Goal: Task Accomplishment & Management: Manage account settings

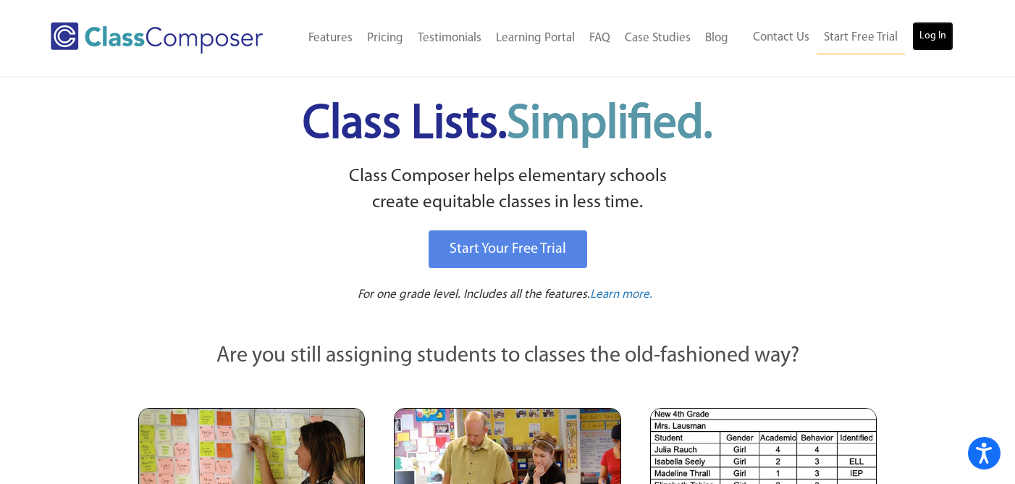
click at [930, 34] on link "Log In" at bounding box center [932, 36] width 41 height 29
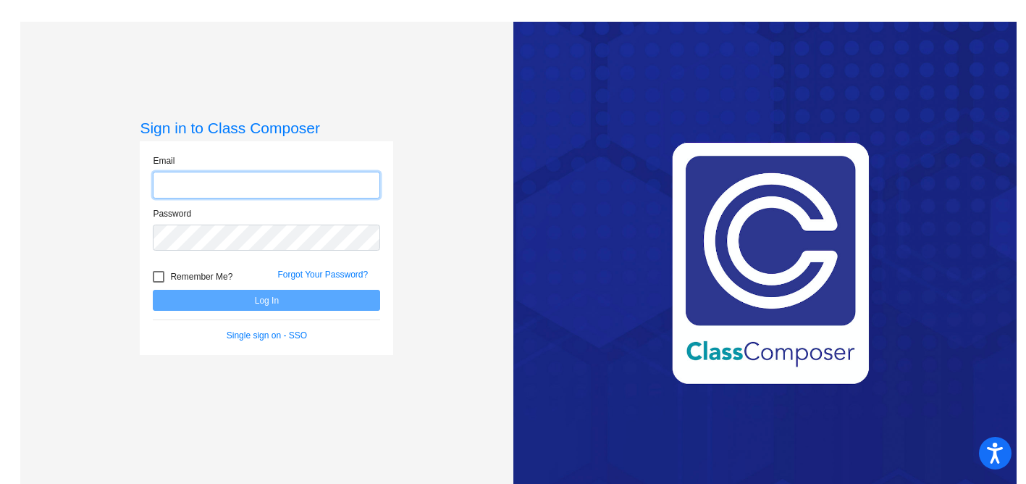
type input "[EMAIL_ADDRESS][DOMAIN_NAME]"
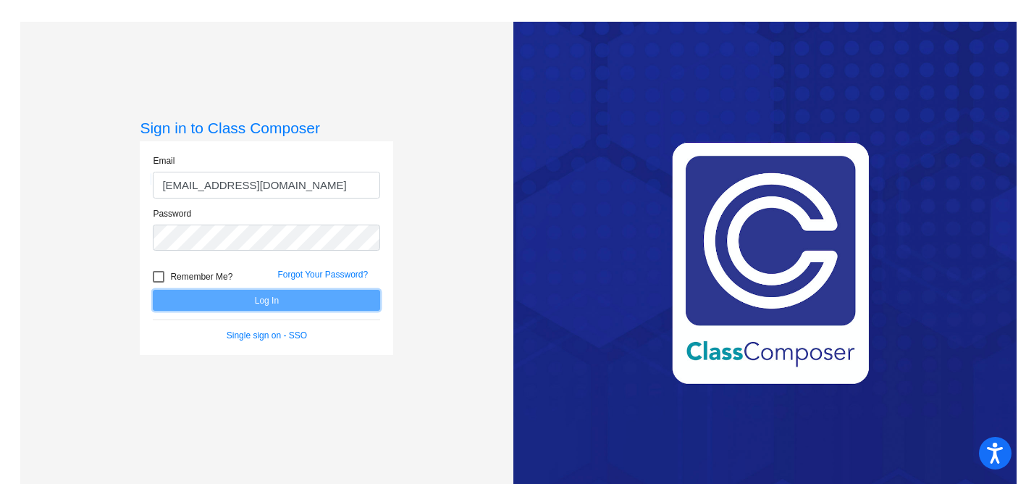
click at [269, 303] on button "Log In" at bounding box center [266, 300] width 227 height 21
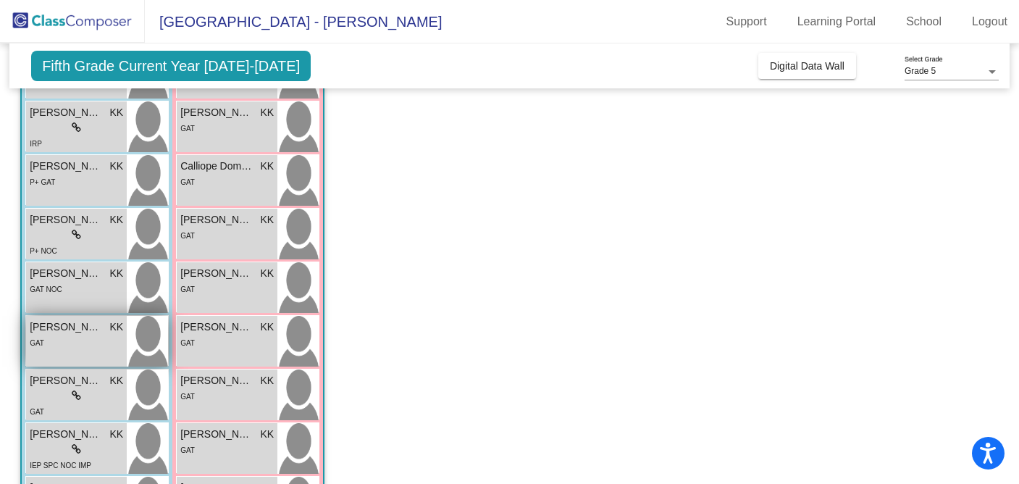
scroll to position [241, 0]
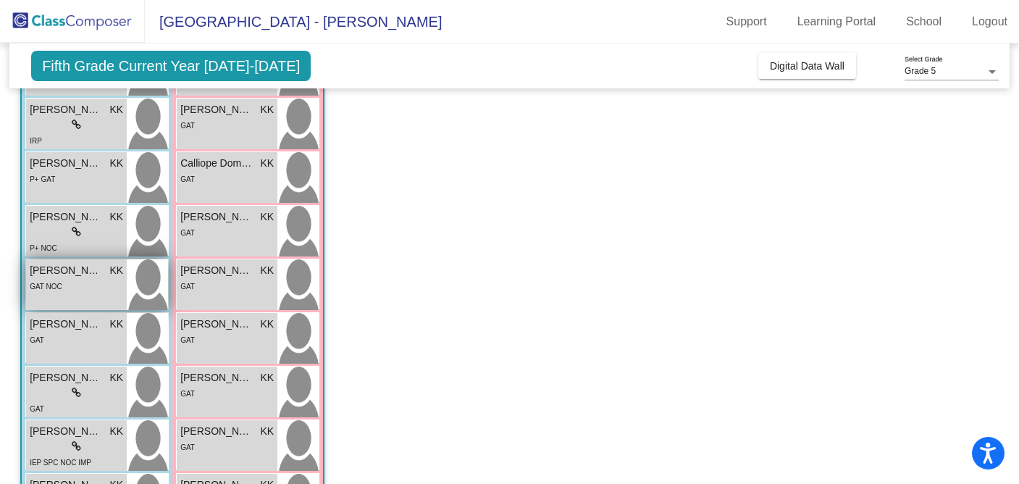
click at [82, 279] on div "GAT NOC" at bounding box center [76, 285] width 93 height 15
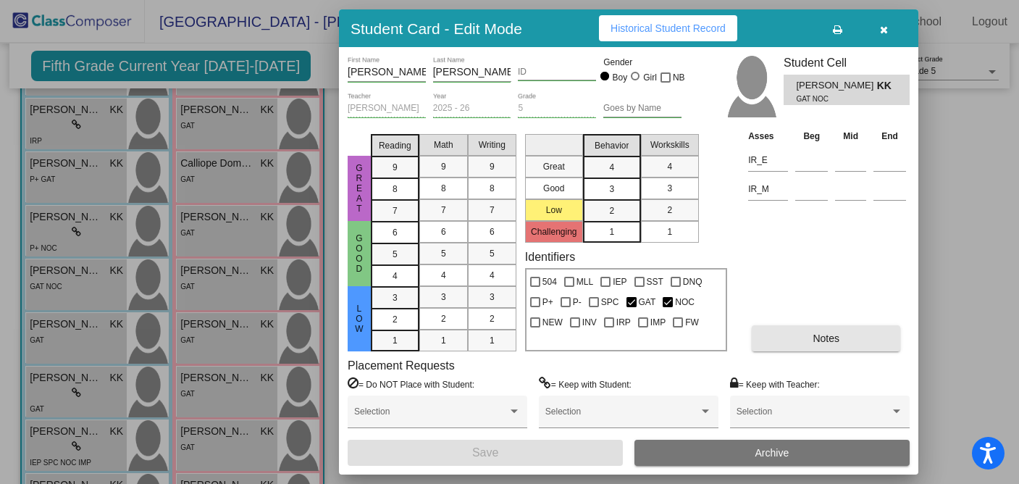
click at [783, 337] on button "Notes" at bounding box center [826, 338] width 148 height 26
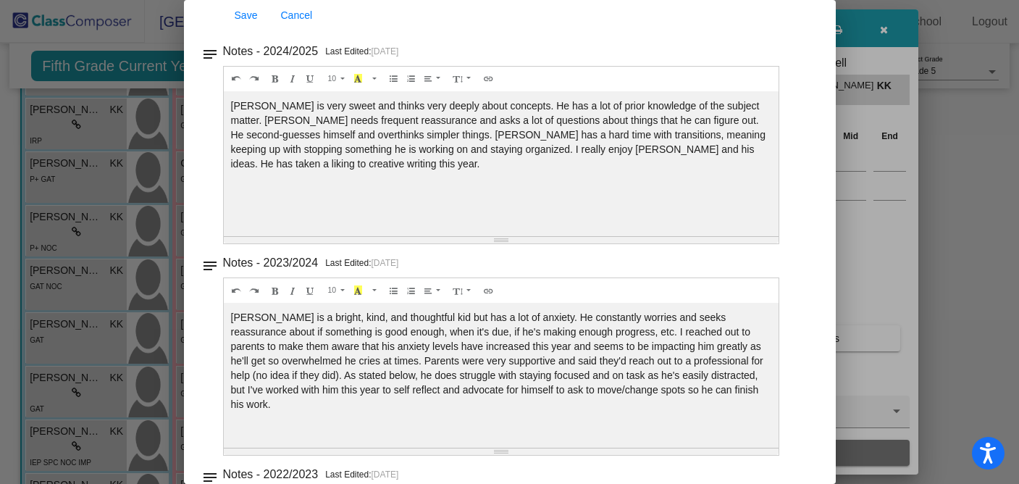
scroll to position [0, 0]
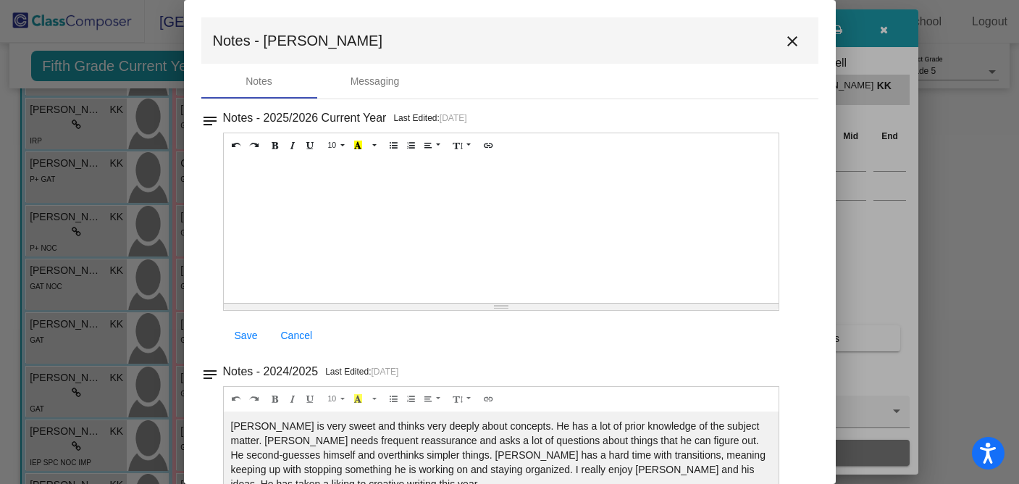
click at [788, 38] on mat-icon "close" at bounding box center [791, 41] width 17 height 17
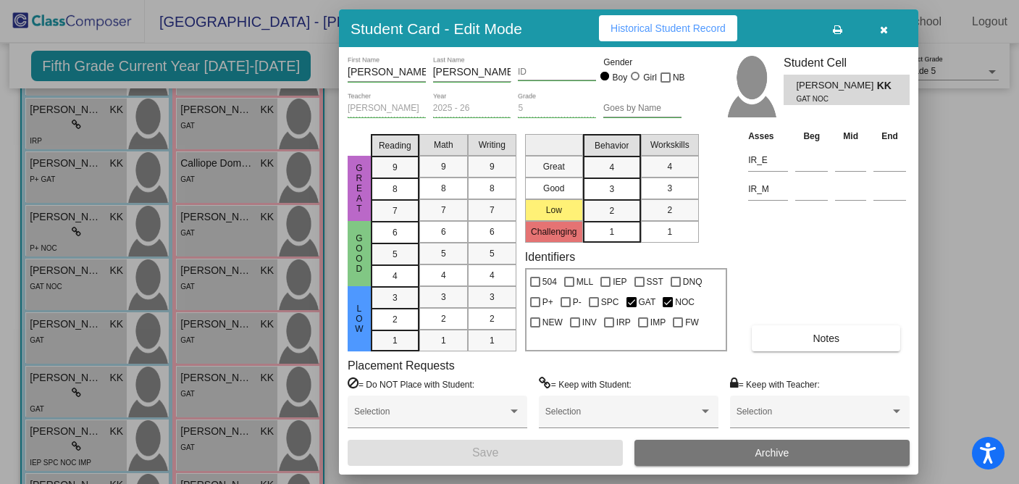
click at [888, 26] on button "button" at bounding box center [883, 28] width 46 height 26
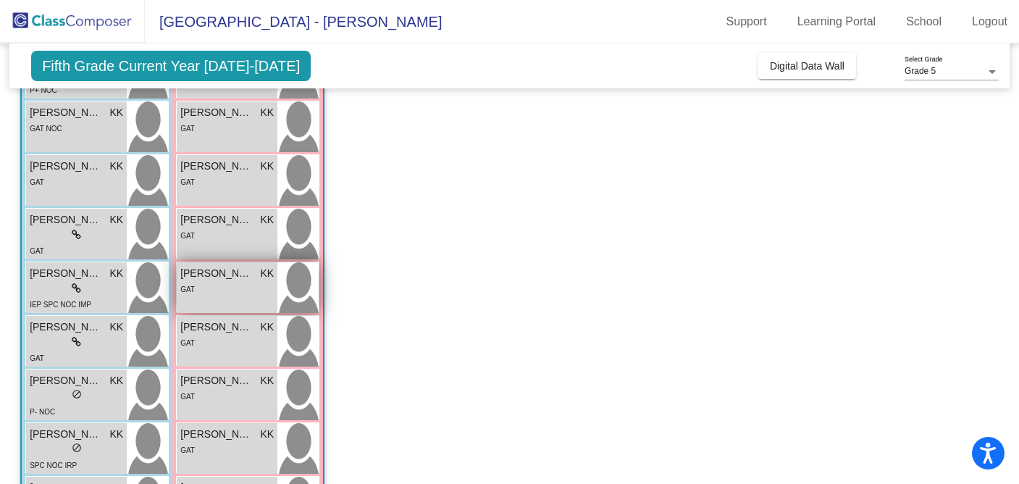
scroll to position [411, 0]
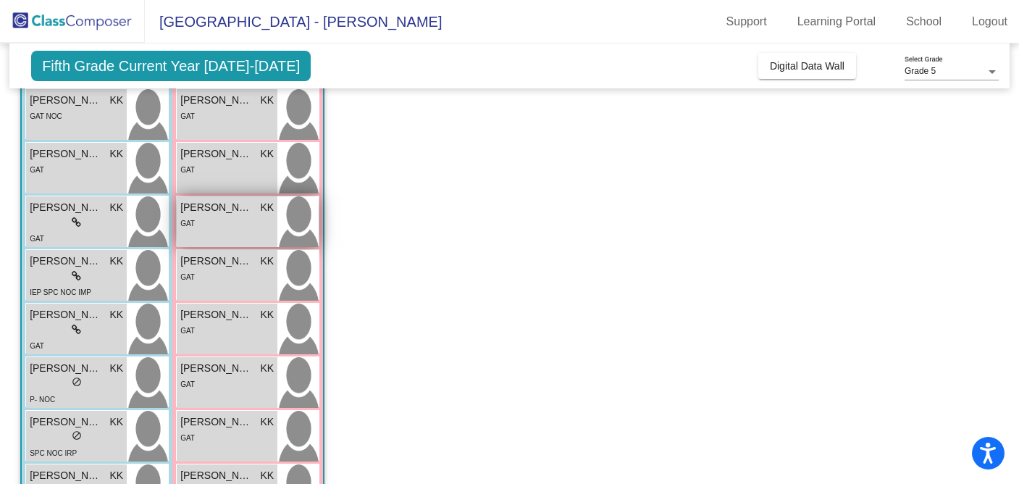
click at [234, 219] on div "GAT" at bounding box center [226, 222] width 93 height 15
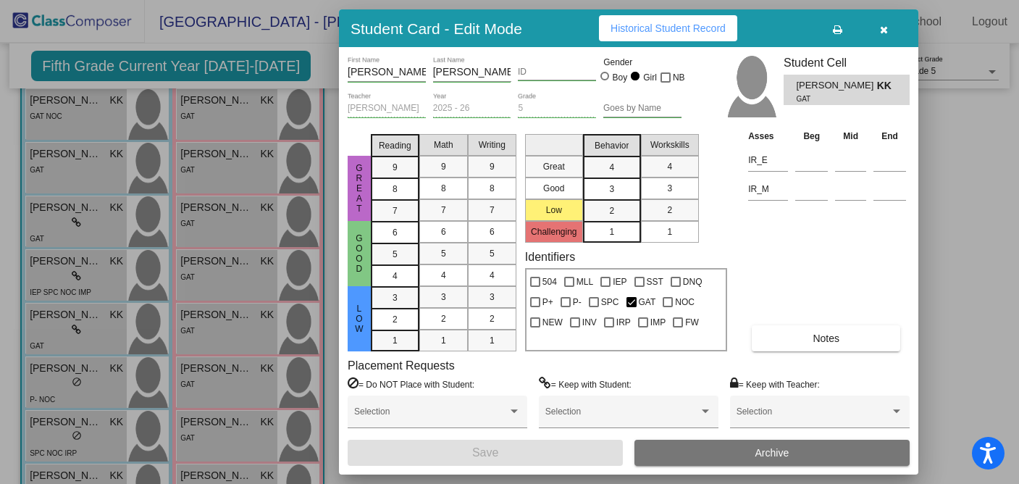
click at [832, 340] on span "Notes" at bounding box center [825, 338] width 27 height 12
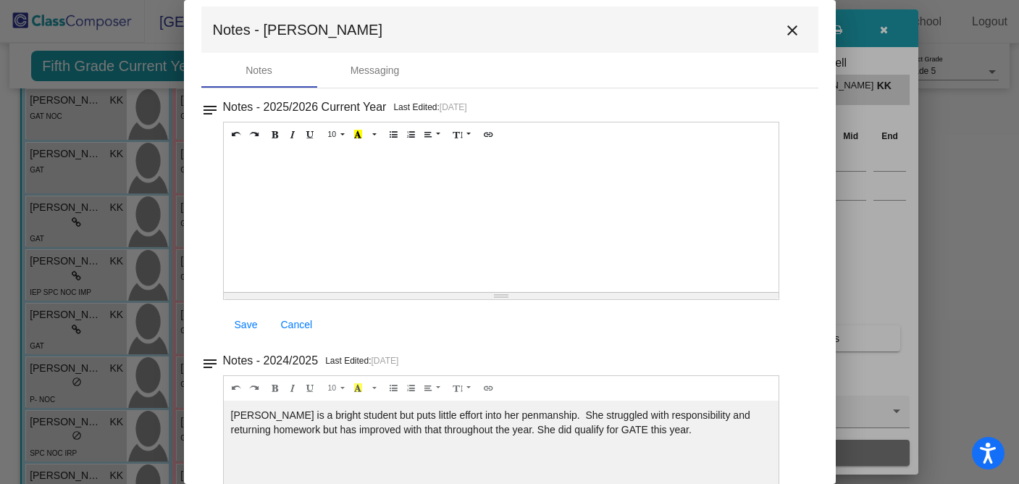
scroll to position [0, 0]
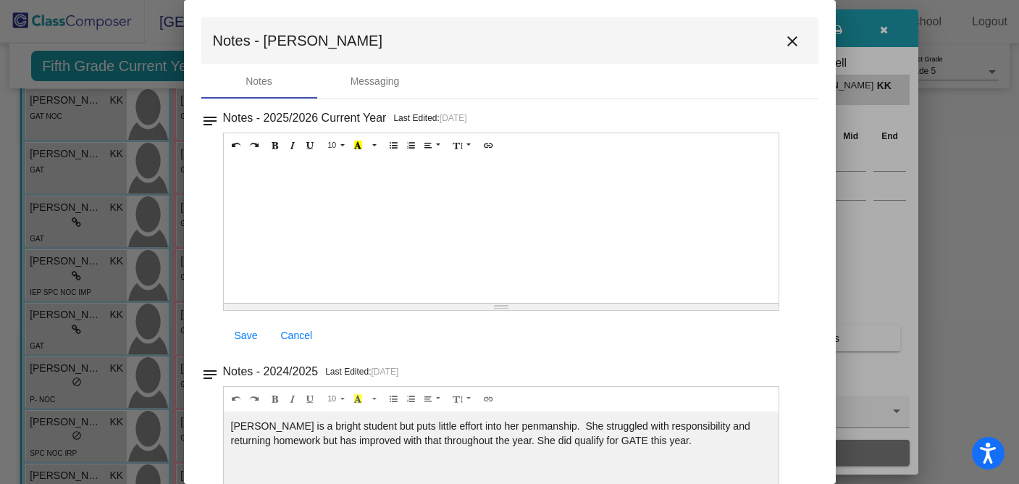
click at [783, 41] on mat-icon "close" at bounding box center [791, 41] width 17 height 17
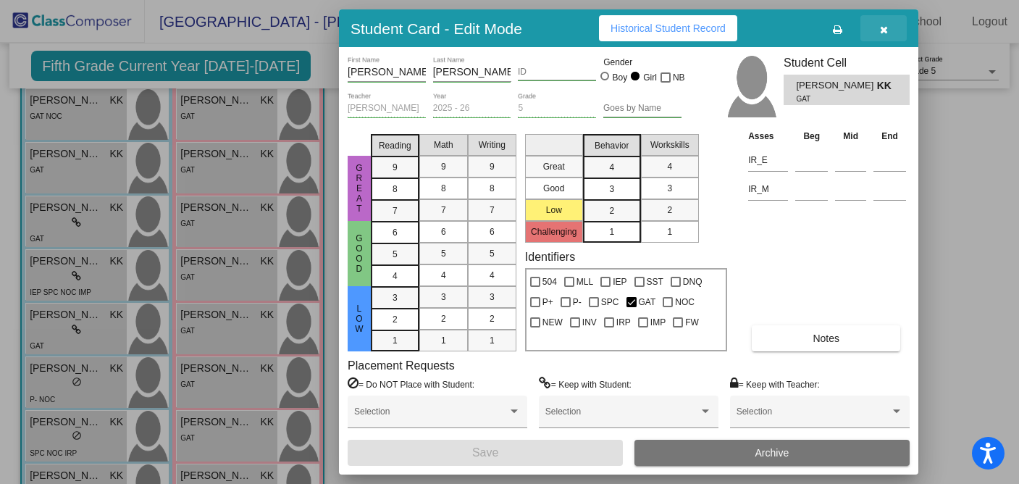
drag, startPoint x: 891, startPoint y: 32, endPoint x: 767, endPoint y: 102, distance: 141.7
click at [890, 32] on button "button" at bounding box center [883, 28] width 46 height 26
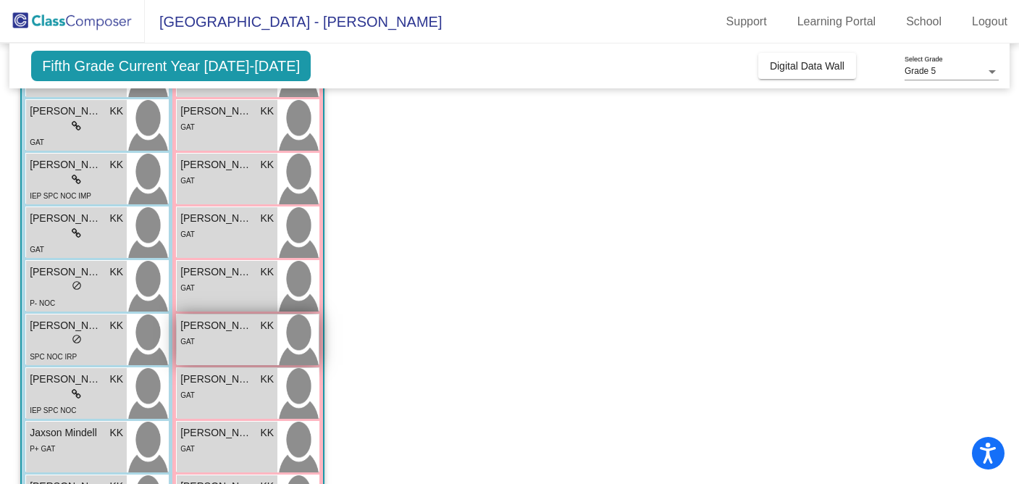
scroll to position [574, 0]
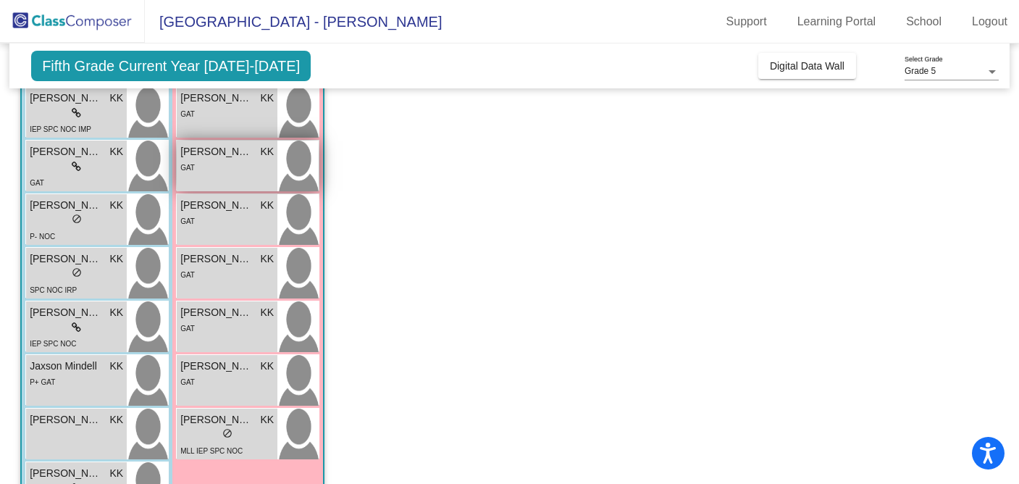
click at [235, 178] on div "[PERSON_NAME] KK lock do_not_disturb_alt GAT" at bounding box center [227, 165] width 101 height 51
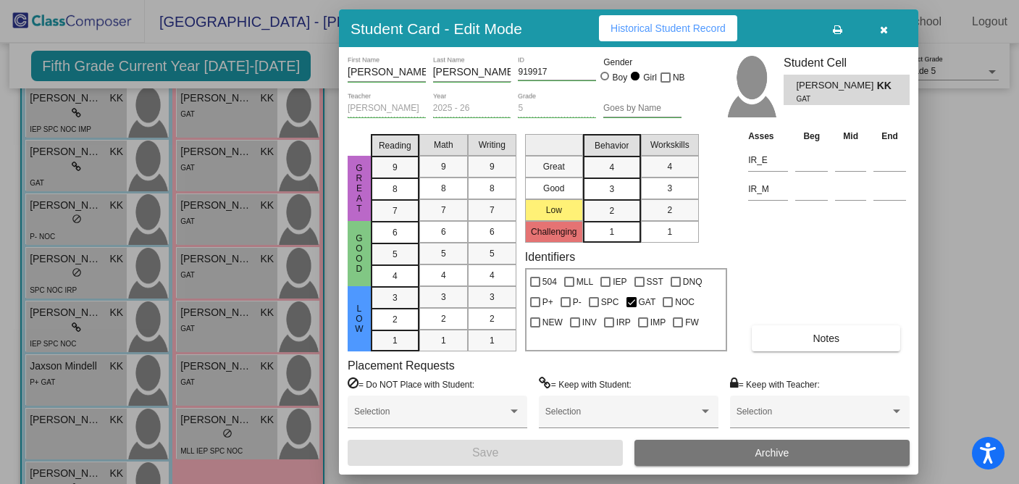
click at [839, 332] on button "Notes" at bounding box center [826, 338] width 148 height 26
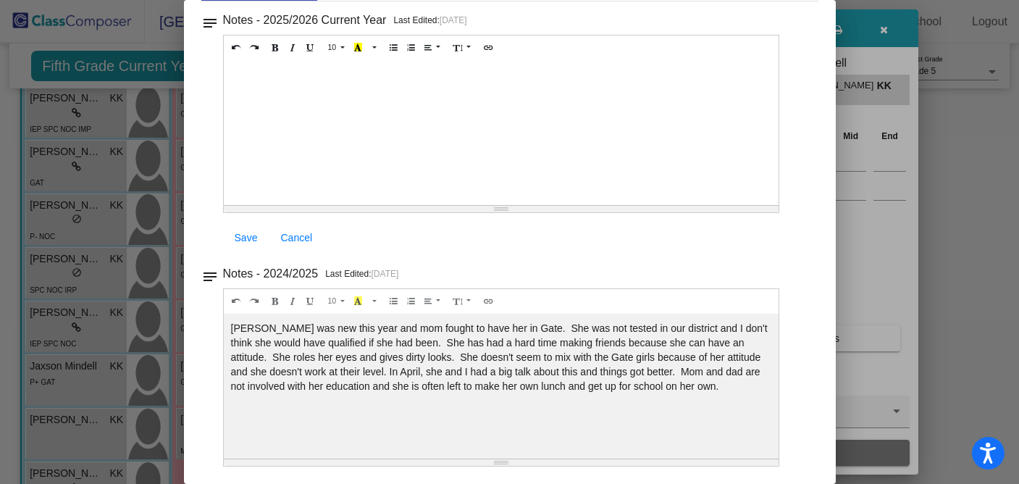
scroll to position [0, 0]
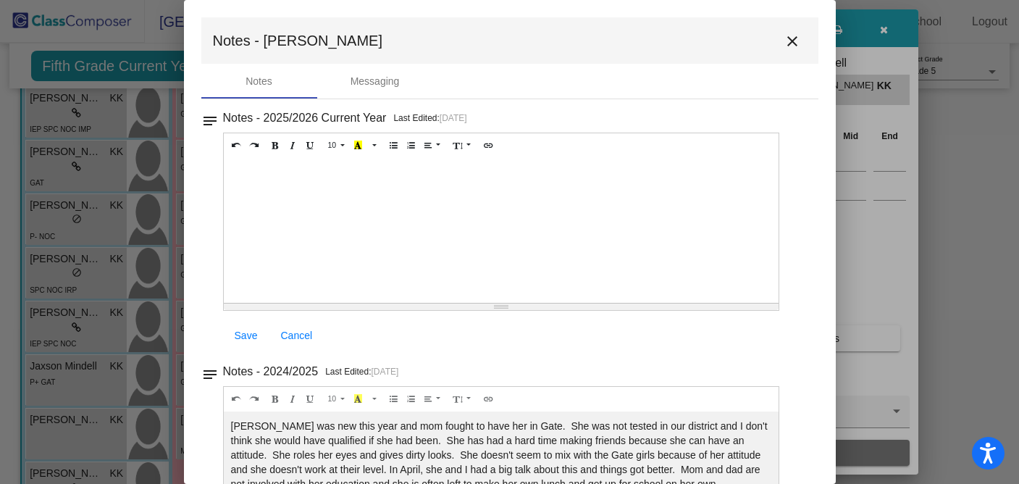
click at [783, 53] on button "close" at bounding box center [792, 40] width 29 height 29
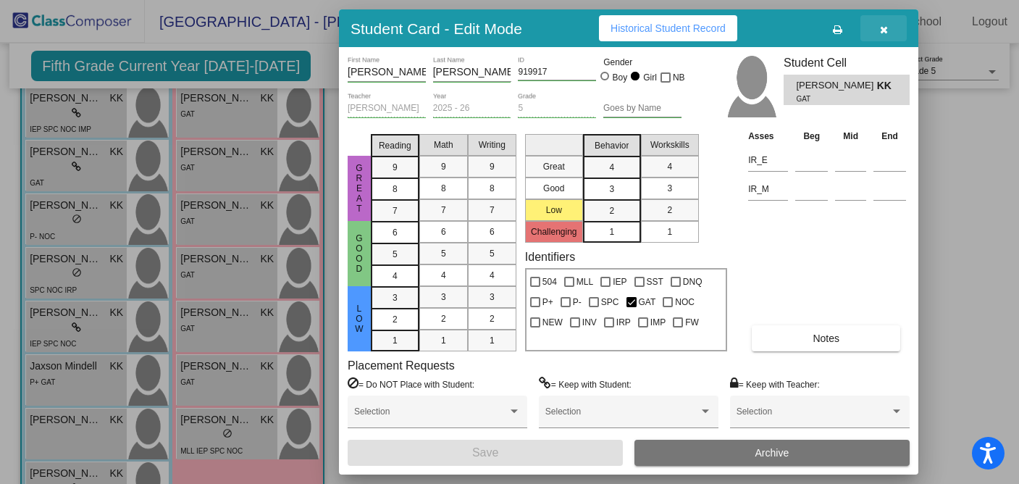
click at [884, 35] on button "button" at bounding box center [883, 28] width 46 height 26
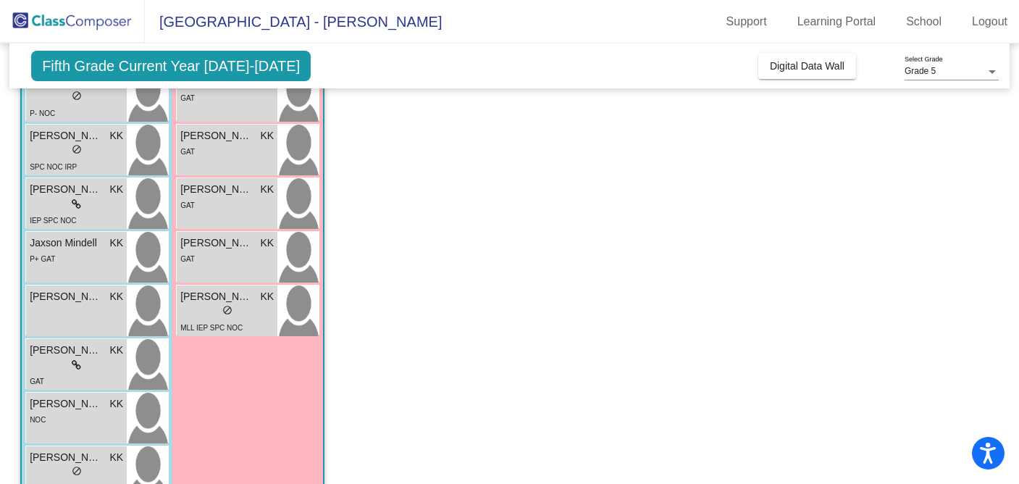
scroll to position [736, 0]
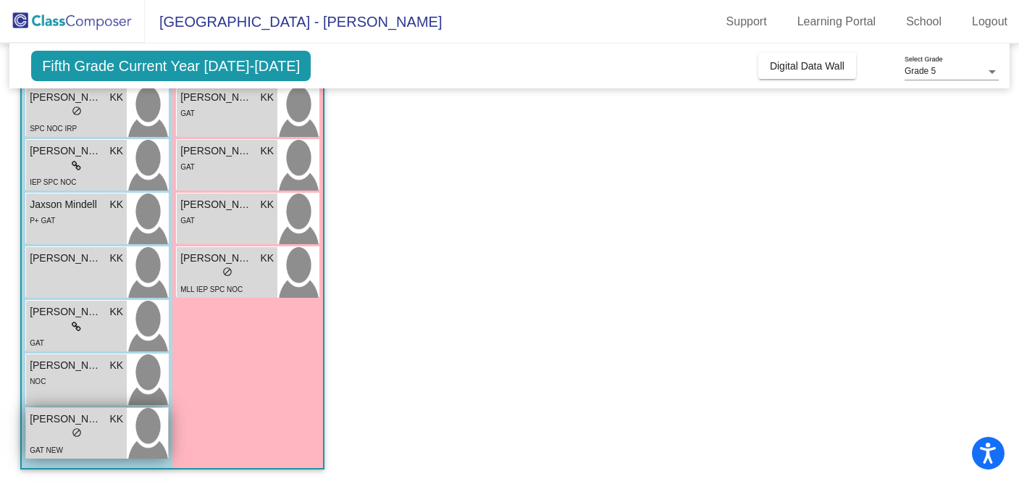
click at [89, 437] on div "lock do_not_disturb_alt" at bounding box center [76, 433] width 93 height 15
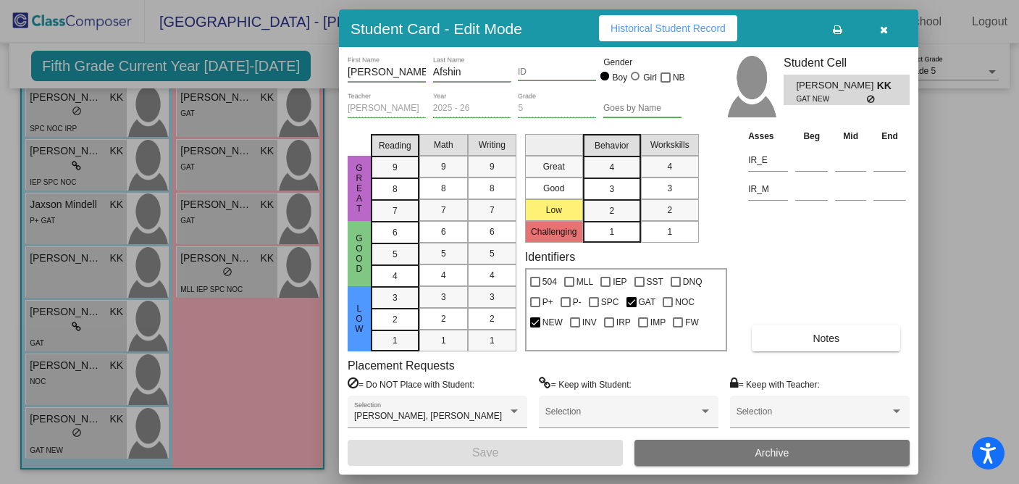
click at [857, 332] on button "Notes" at bounding box center [826, 338] width 148 height 26
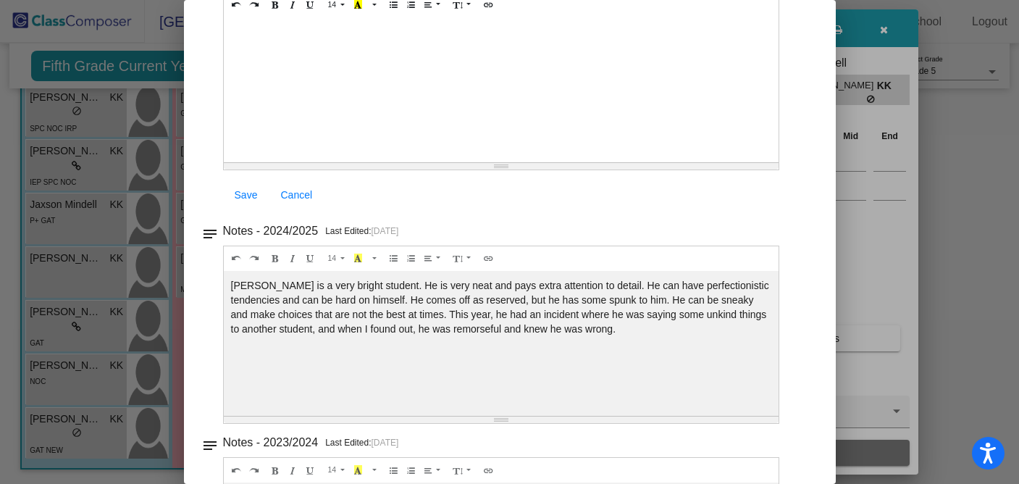
scroll to position [0, 0]
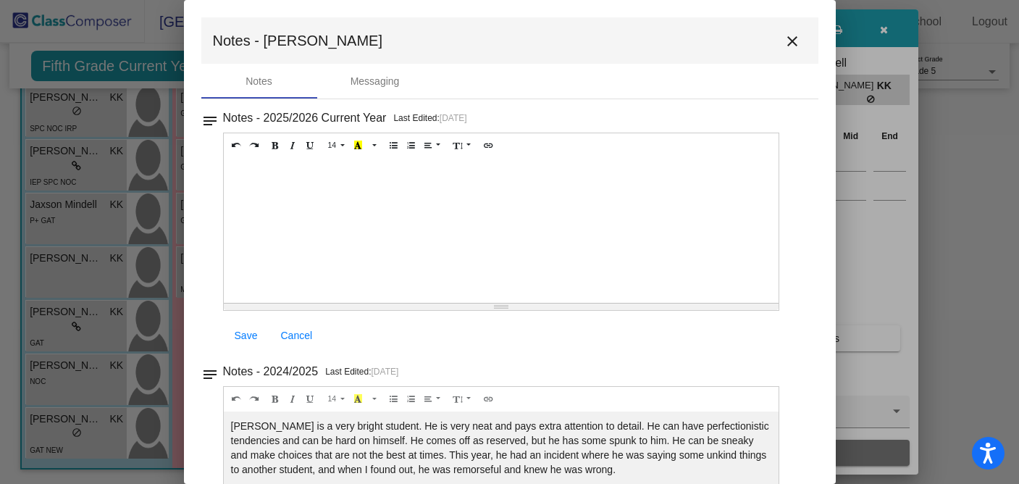
click at [783, 47] on mat-icon "close" at bounding box center [791, 41] width 17 height 17
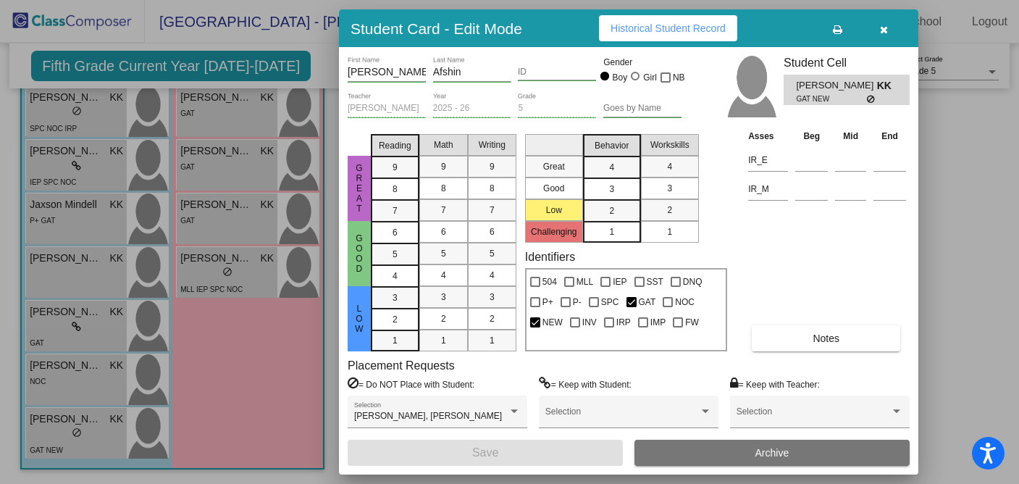
click at [880, 30] on icon "button" at bounding box center [884, 30] width 8 height 10
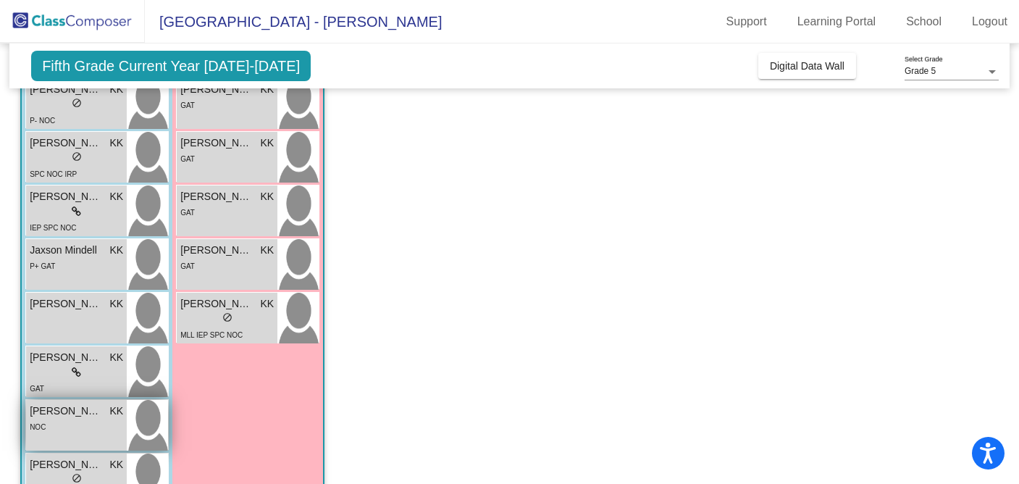
scroll to position [620, 0]
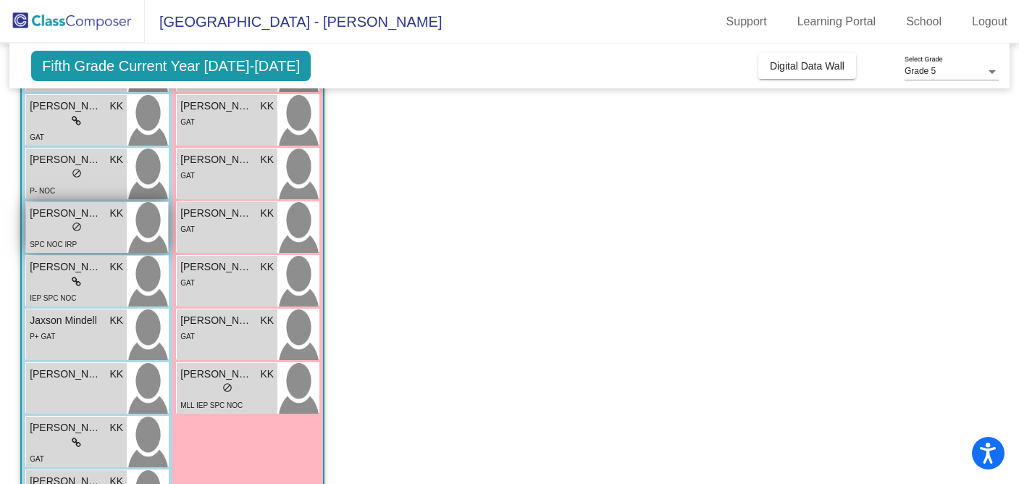
click at [96, 241] on div "SPC NOC IRP" at bounding box center [76, 243] width 93 height 15
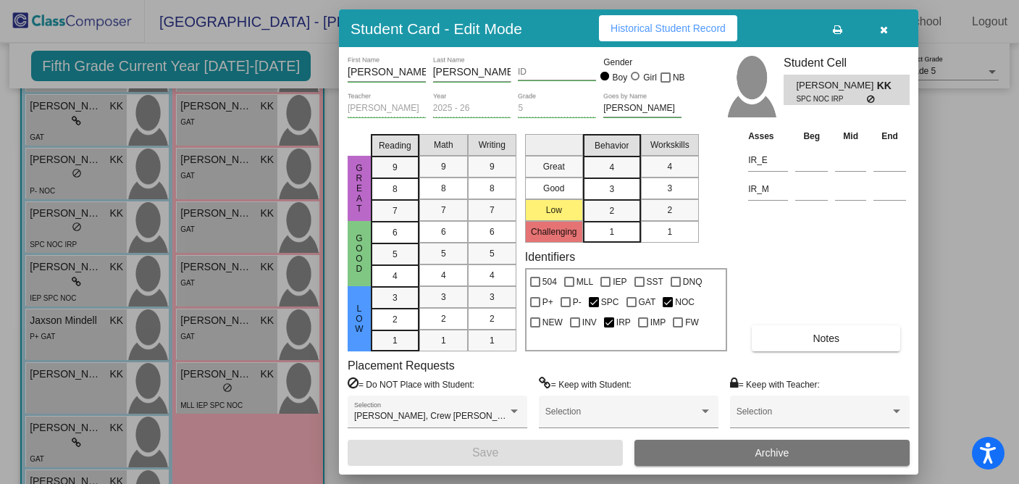
click at [840, 333] on button "Notes" at bounding box center [826, 338] width 148 height 26
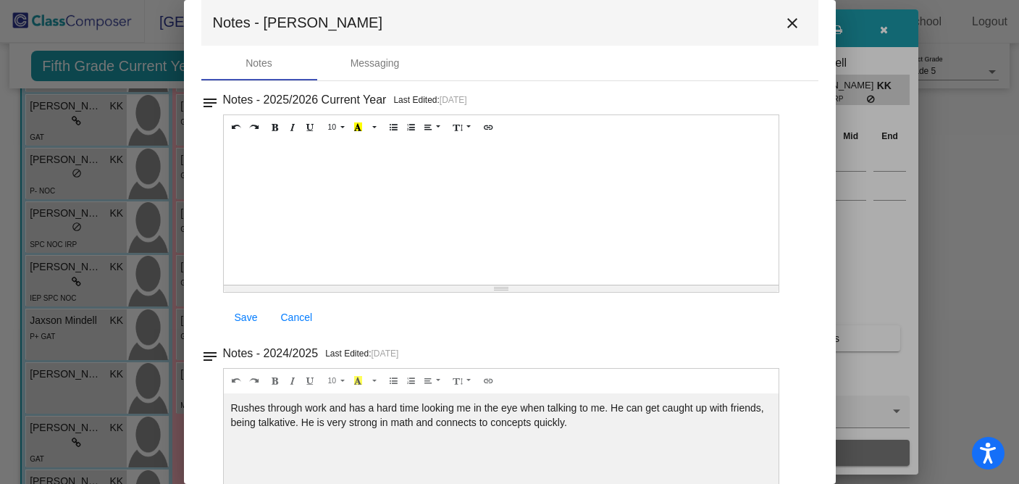
scroll to position [0, 0]
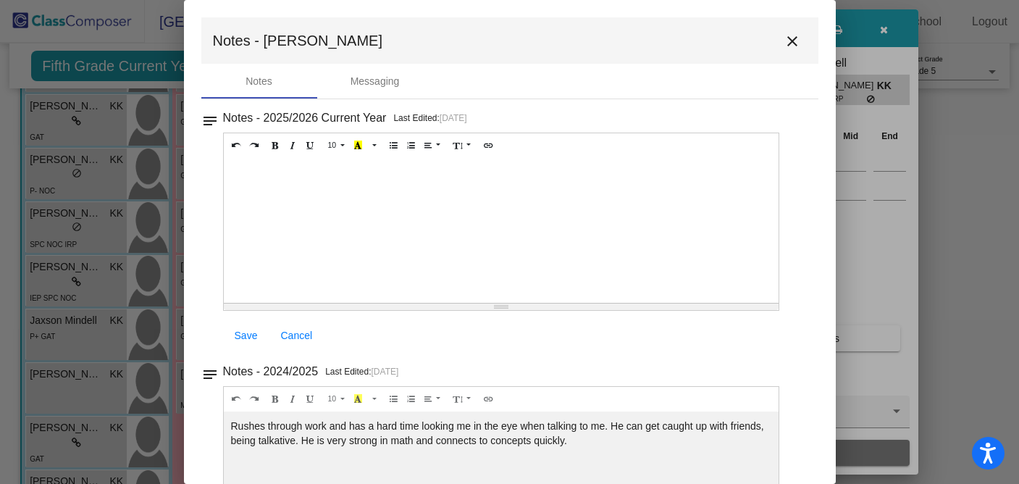
click at [788, 41] on mat-icon "close" at bounding box center [791, 41] width 17 height 17
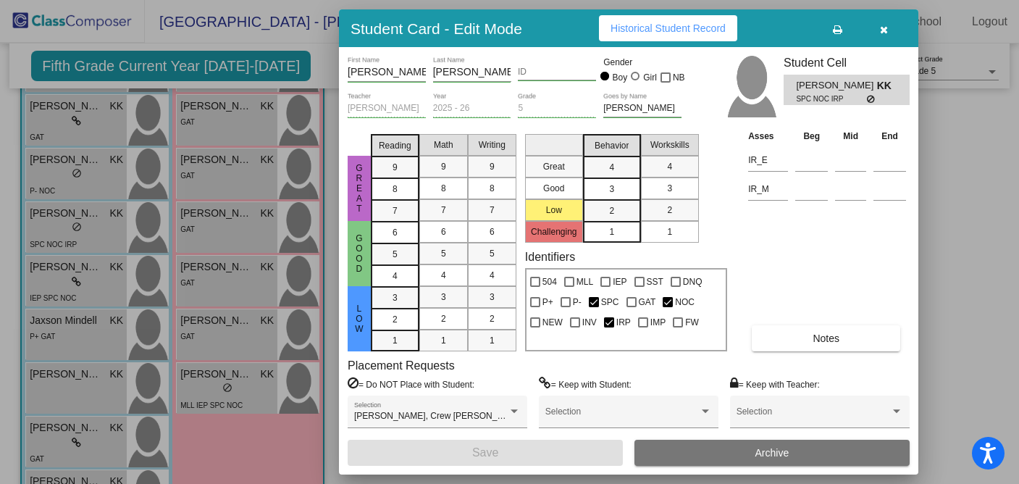
click at [889, 30] on button "button" at bounding box center [883, 28] width 46 height 26
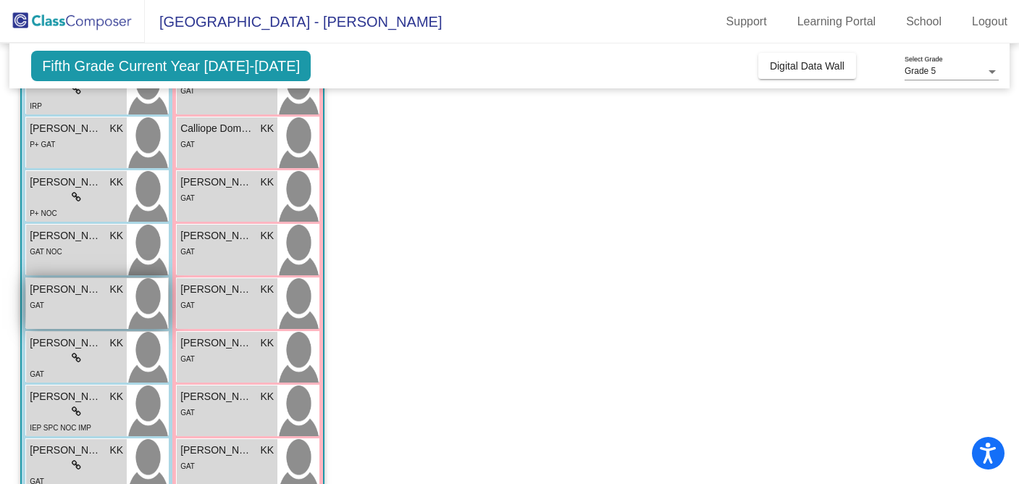
scroll to position [294, 0]
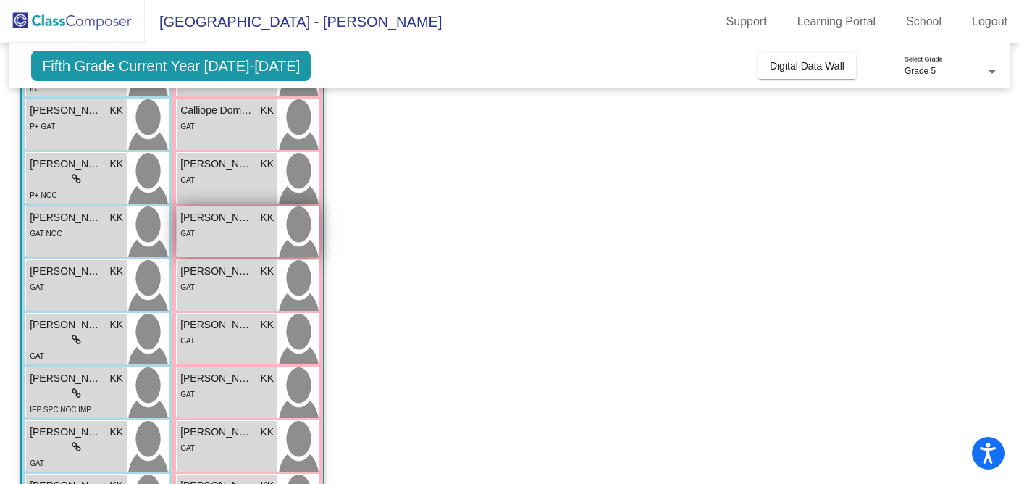
click at [198, 227] on div "GAT" at bounding box center [226, 232] width 93 height 15
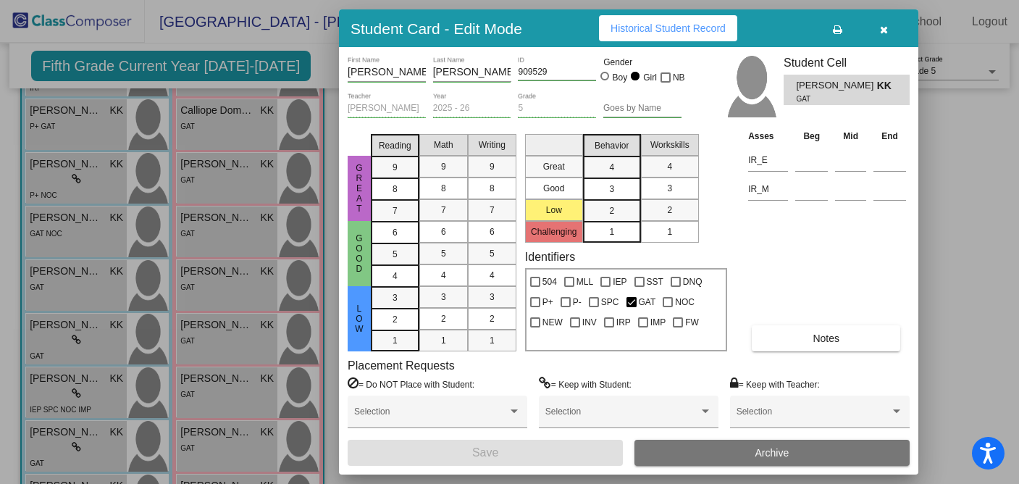
click at [831, 335] on span "Notes" at bounding box center [825, 338] width 27 height 12
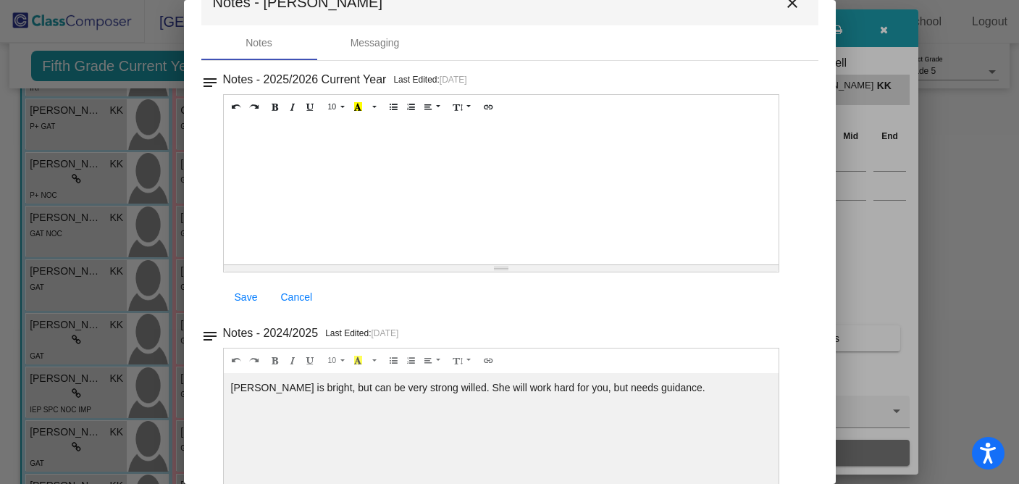
scroll to position [0, 0]
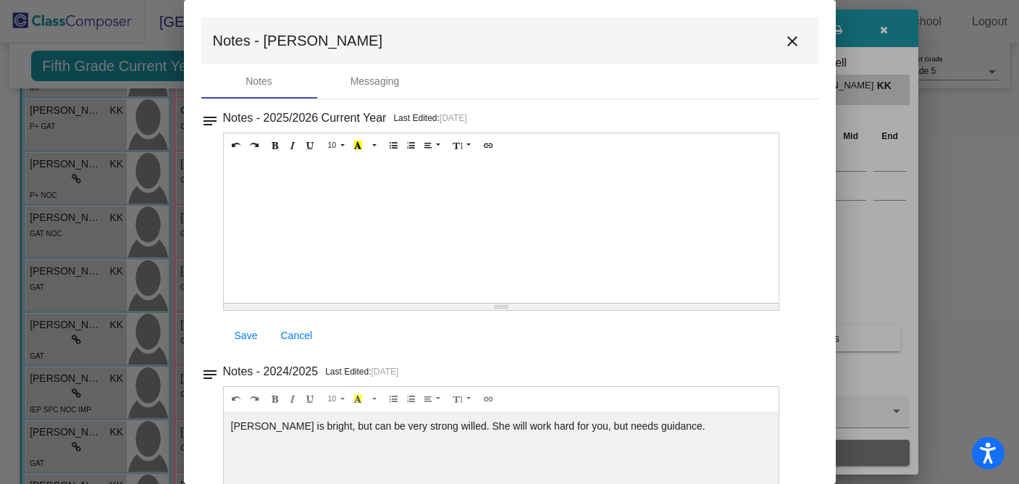
click at [783, 41] on mat-icon "close" at bounding box center [791, 41] width 17 height 17
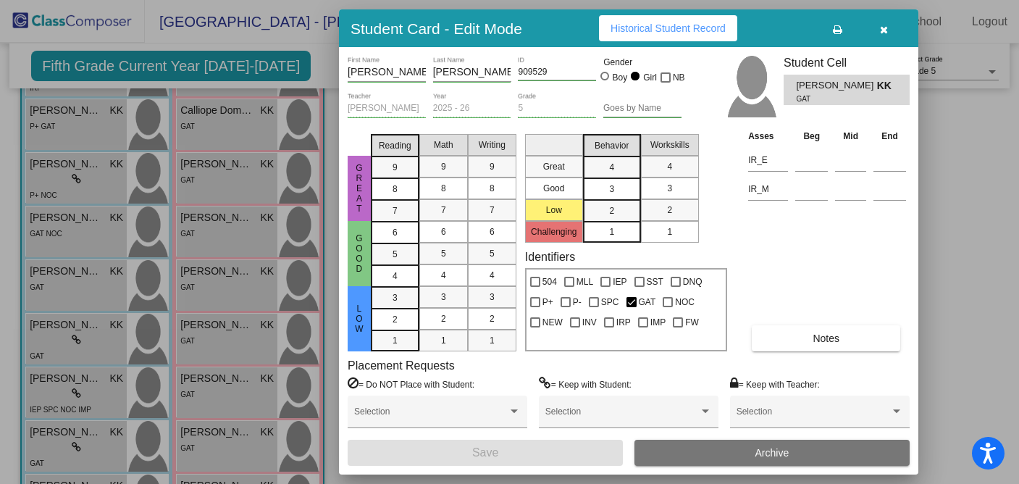
click at [880, 30] on icon "button" at bounding box center [884, 30] width 8 height 10
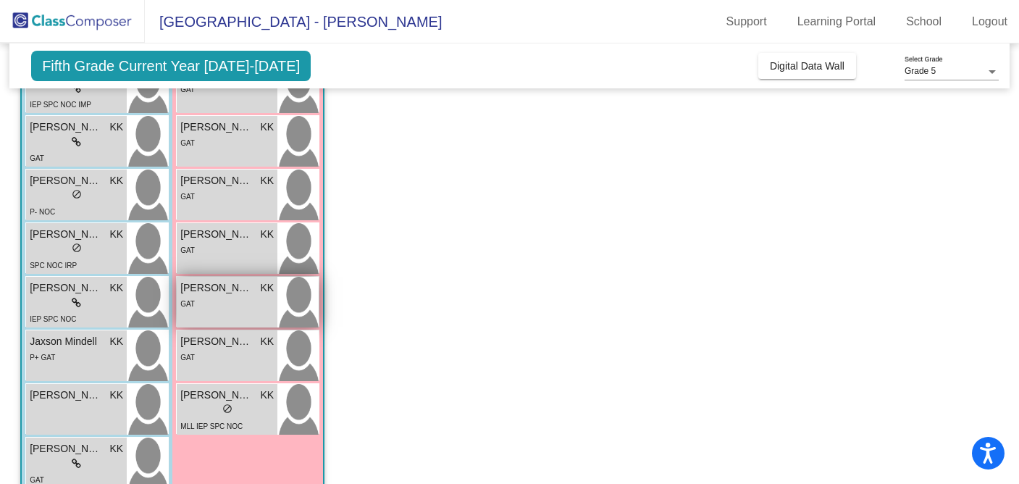
scroll to position [604, 0]
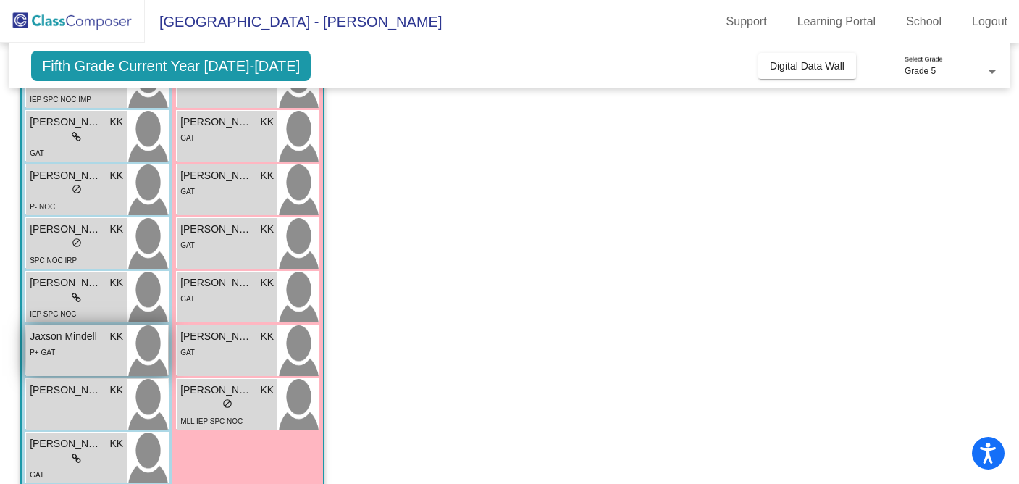
click at [50, 356] on span "P+ GAT" at bounding box center [42, 352] width 25 height 8
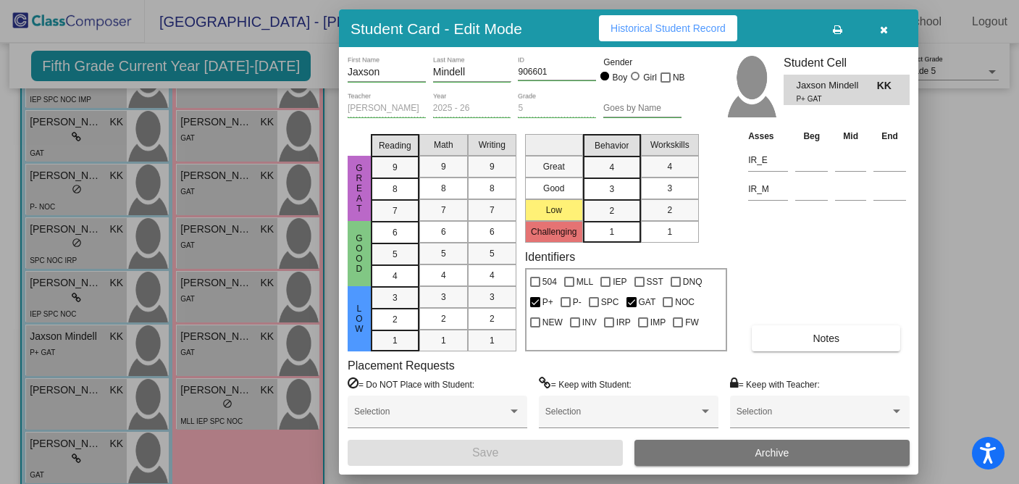
click at [833, 348] on button "Notes" at bounding box center [826, 338] width 148 height 26
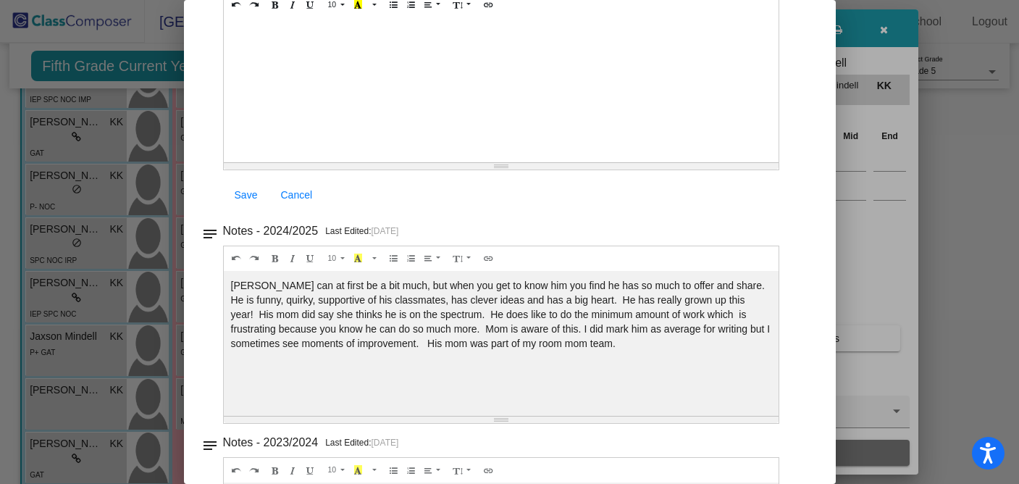
scroll to position [0, 0]
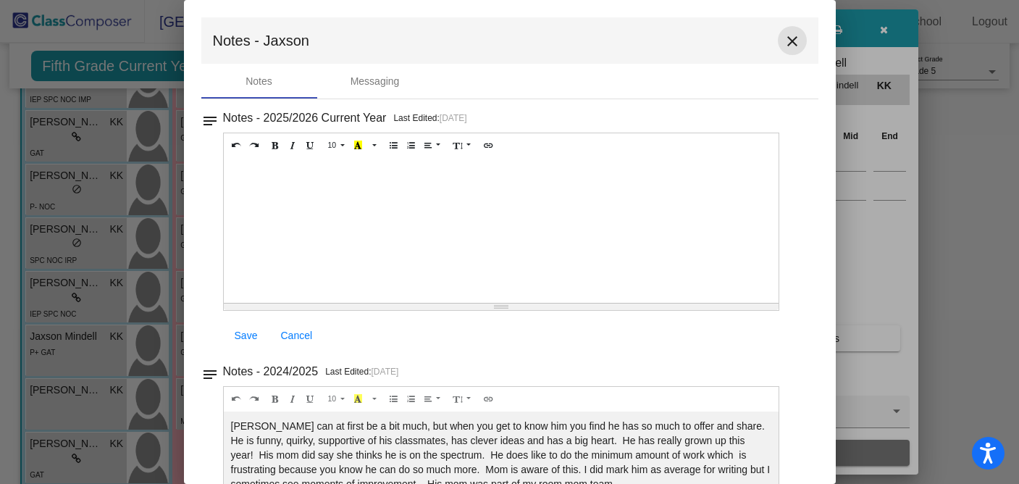
click at [783, 43] on mat-icon "close" at bounding box center [791, 41] width 17 height 17
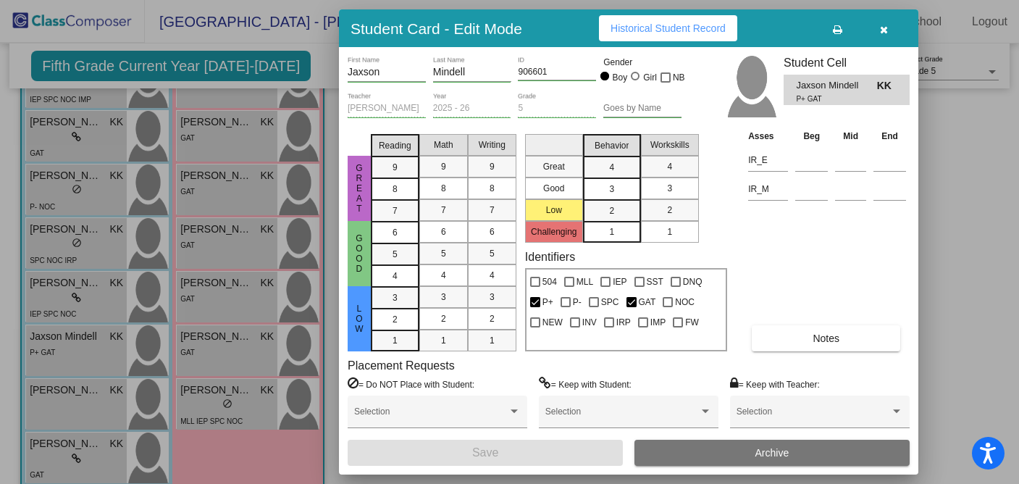
click at [876, 26] on button "button" at bounding box center [883, 28] width 46 height 26
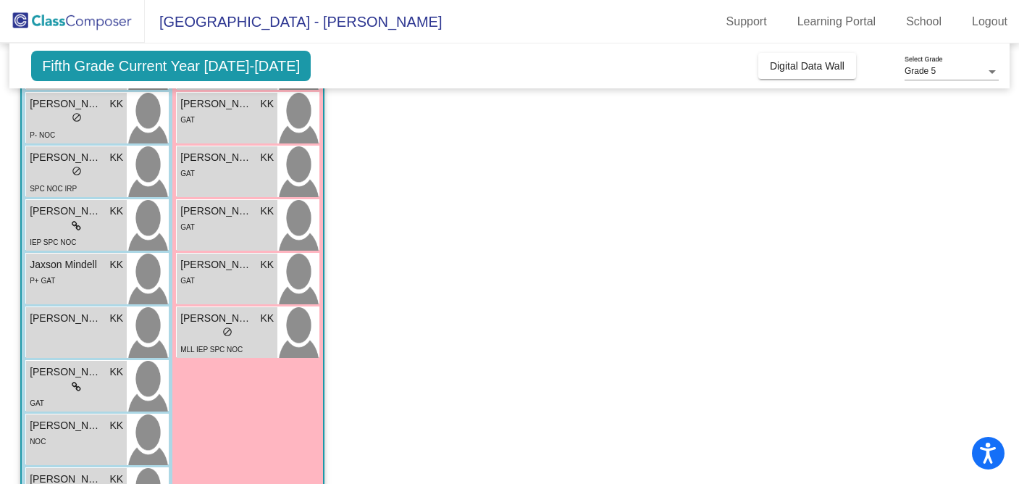
scroll to position [683, 0]
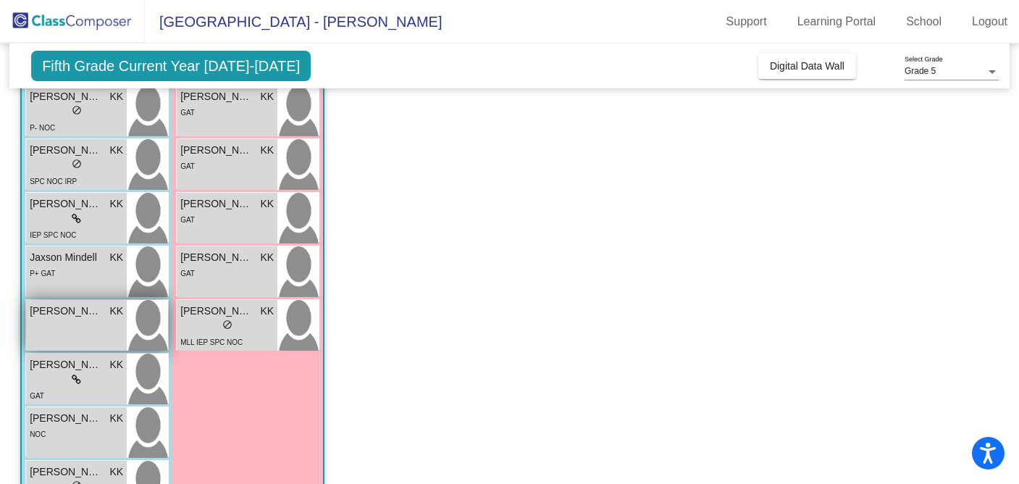
click at [92, 335] on div "[PERSON_NAME] KK lock do_not_disturb_alt" at bounding box center [76, 325] width 101 height 51
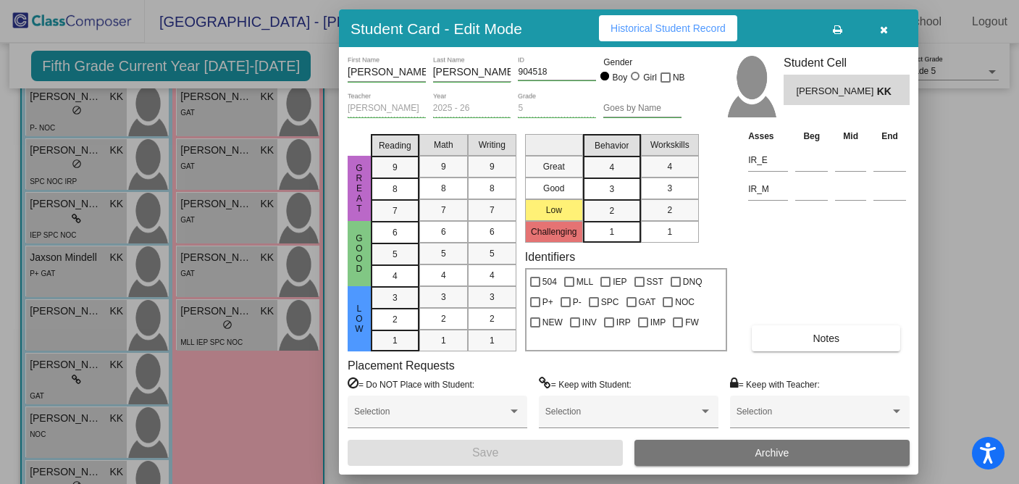
click at [833, 328] on button "Notes" at bounding box center [826, 338] width 148 height 26
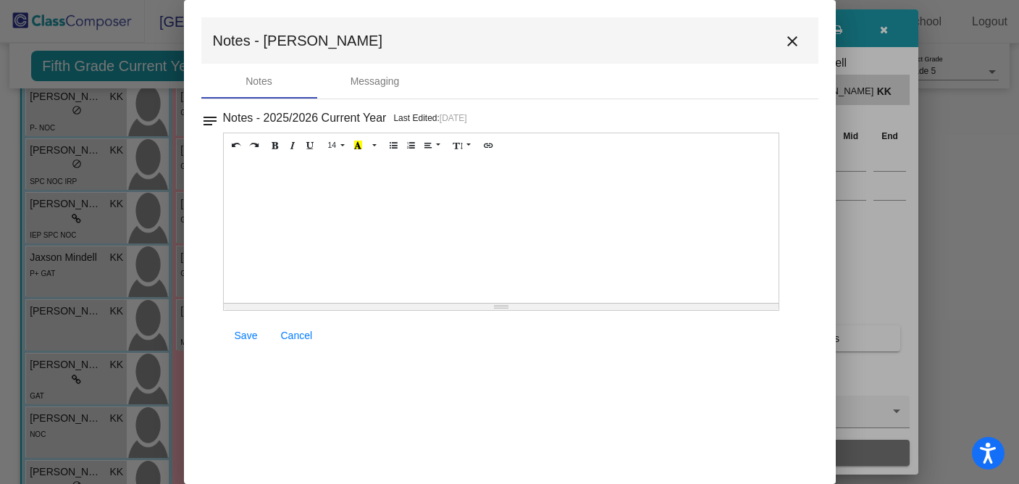
click at [790, 42] on mat-icon "close" at bounding box center [791, 41] width 17 height 17
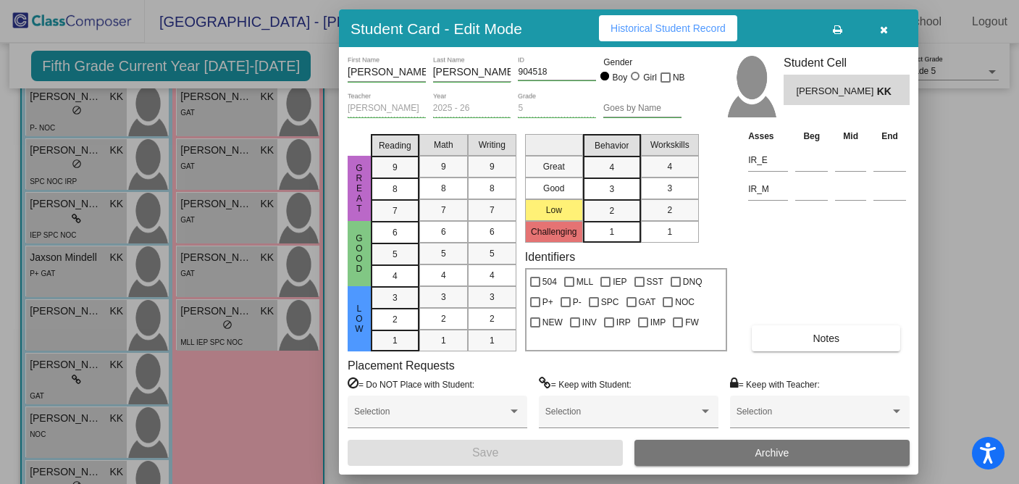
click at [883, 33] on icon "button" at bounding box center [884, 30] width 8 height 10
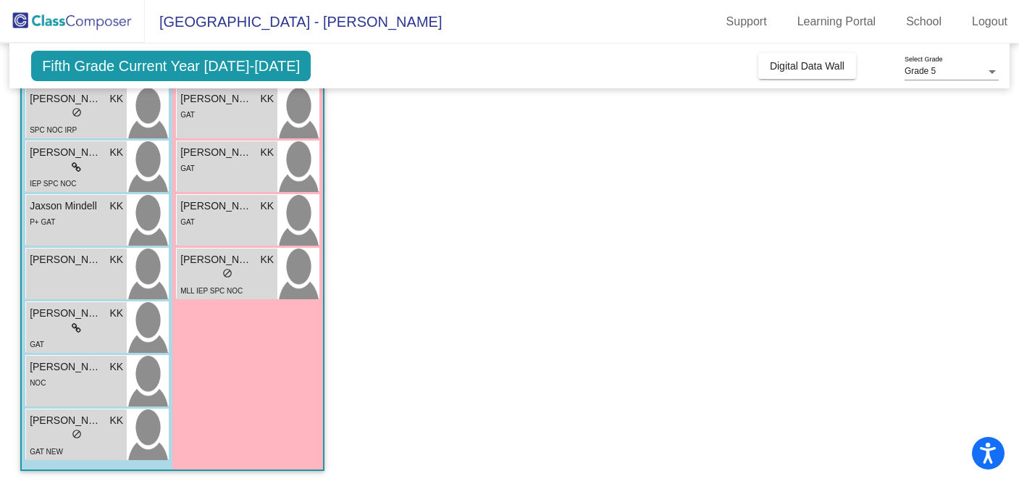
scroll to position [736, 0]
click at [90, 388] on div "[PERSON_NAME] KK lock do_not_disturb_alt NOC" at bounding box center [76, 379] width 101 height 51
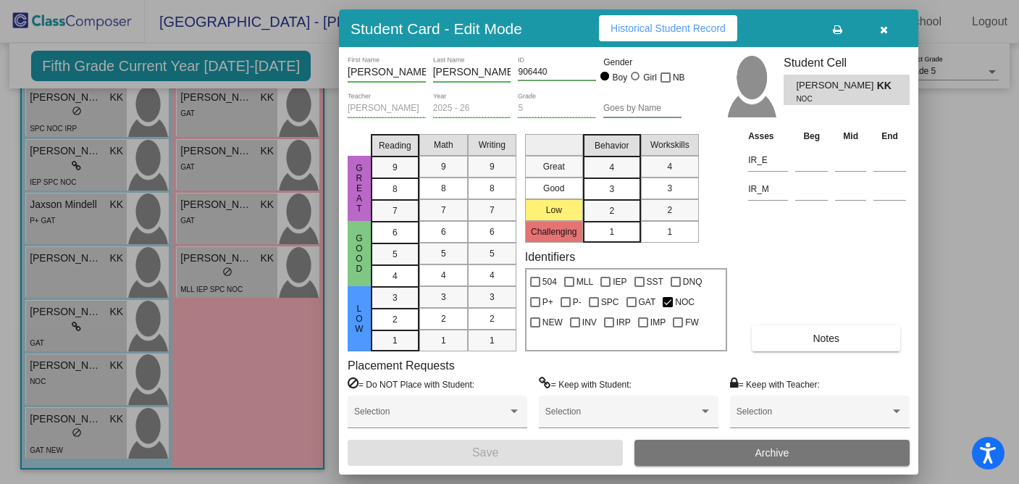
click at [815, 335] on span "Notes" at bounding box center [825, 338] width 27 height 12
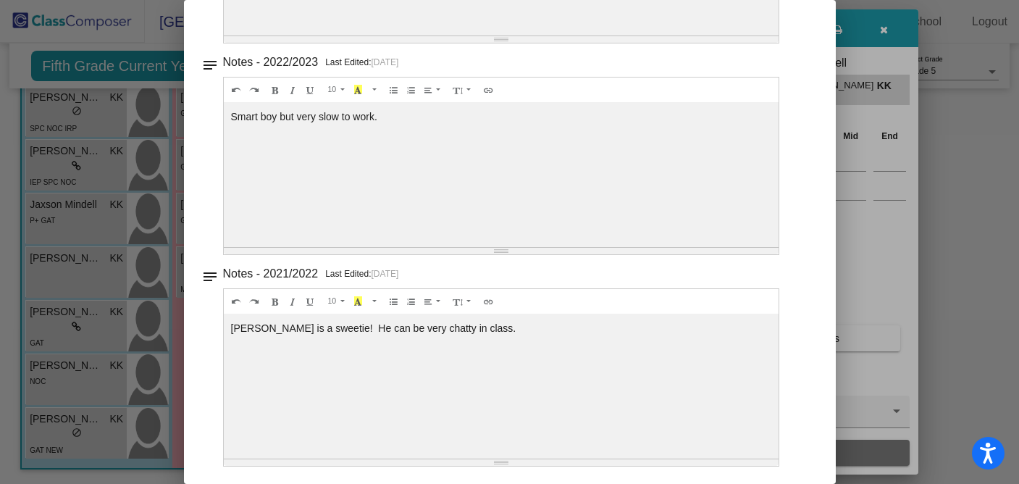
scroll to position [0, 0]
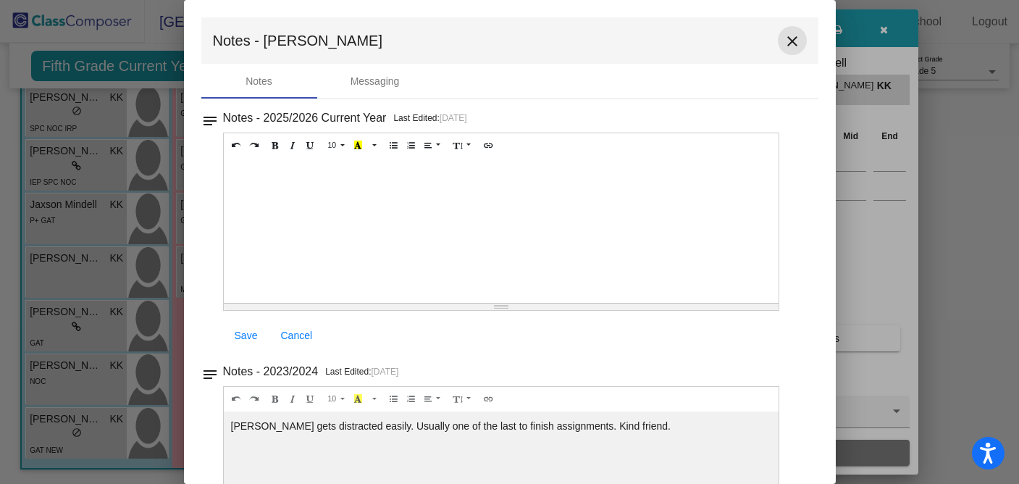
drag, startPoint x: 778, startPoint y: 43, endPoint x: 838, endPoint y: 23, distance: 63.2
click at [783, 43] on mat-icon "close" at bounding box center [791, 41] width 17 height 17
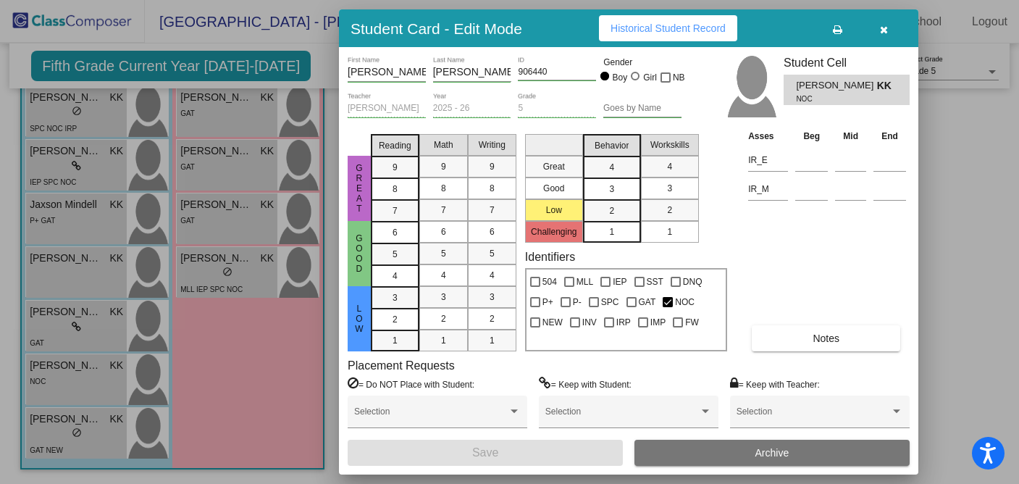
click at [884, 29] on icon "button" at bounding box center [884, 30] width 8 height 10
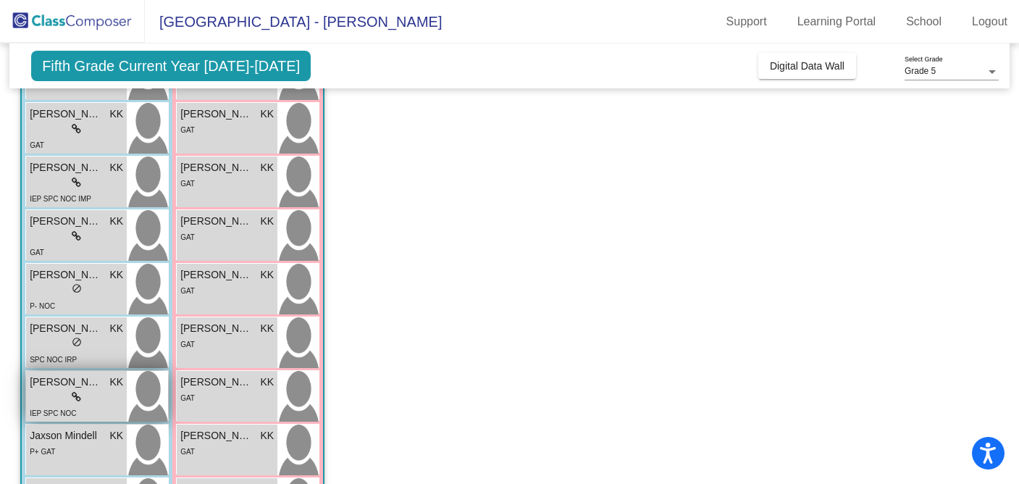
scroll to position [504, 0]
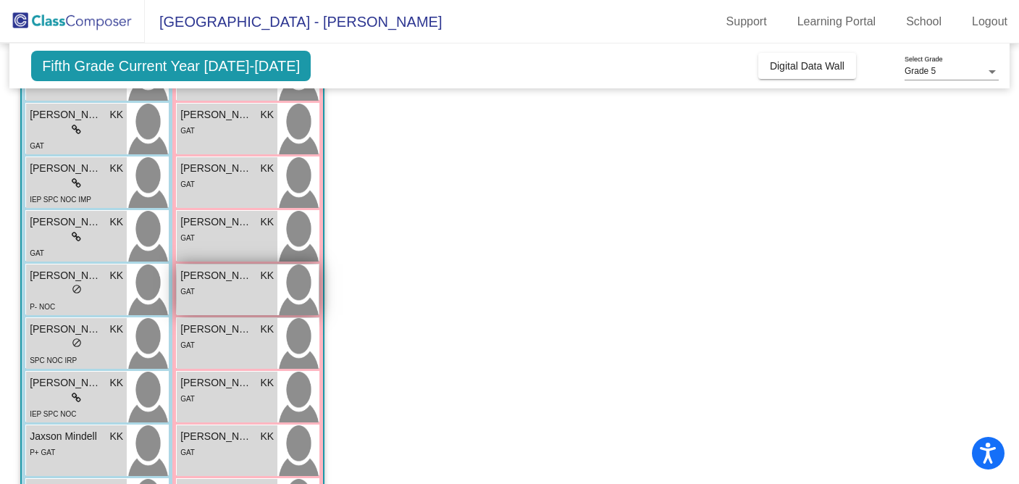
click at [209, 283] on div "GAT" at bounding box center [226, 290] width 93 height 15
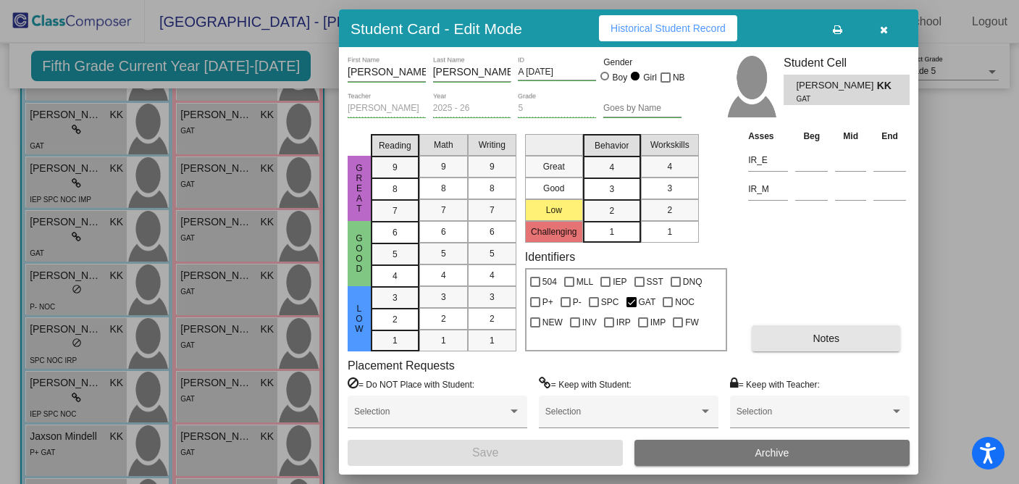
click at [845, 336] on button "Notes" at bounding box center [826, 338] width 148 height 26
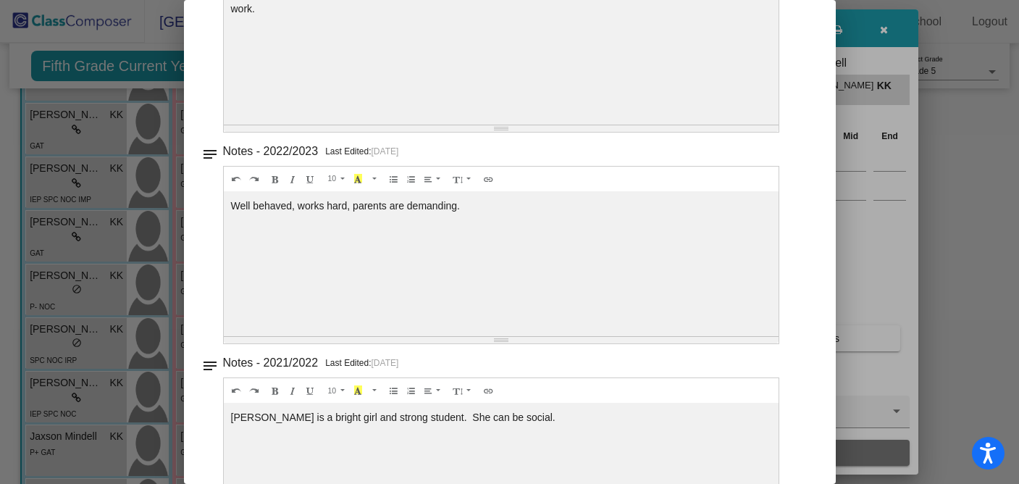
scroll to position [0, 0]
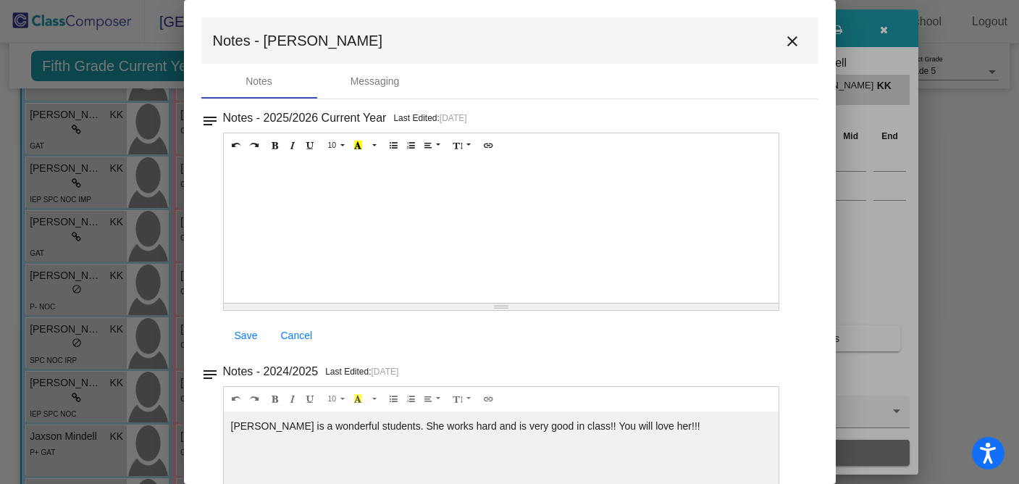
click at [788, 38] on mat-icon "close" at bounding box center [791, 41] width 17 height 17
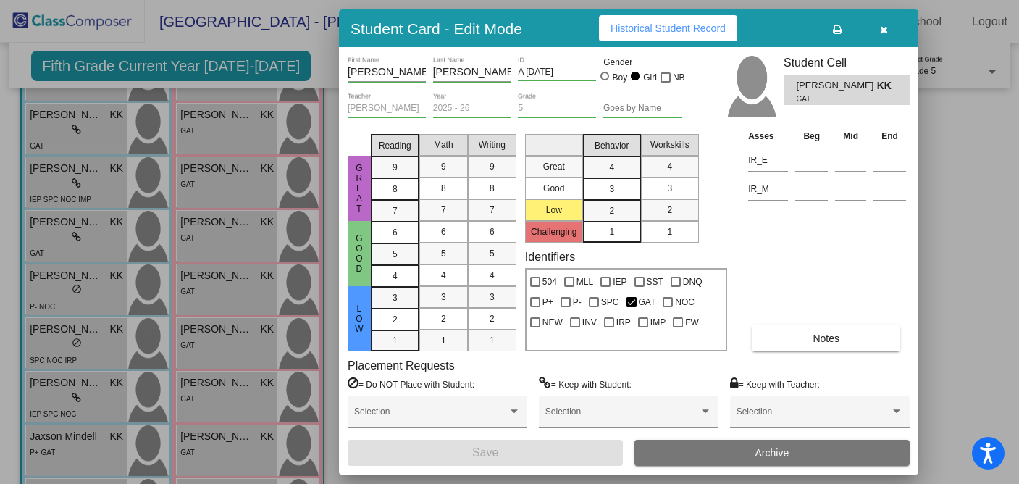
click at [885, 33] on icon "button" at bounding box center [884, 30] width 8 height 10
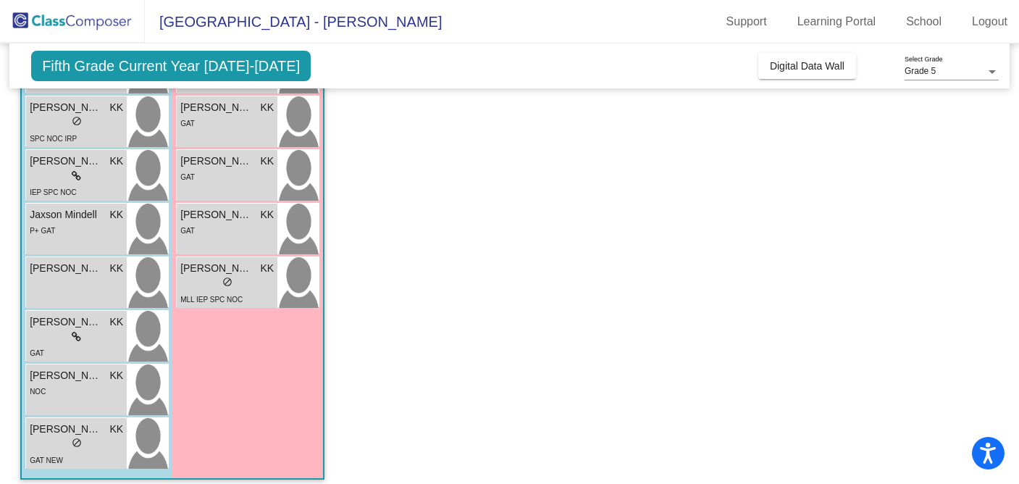
scroll to position [736, 0]
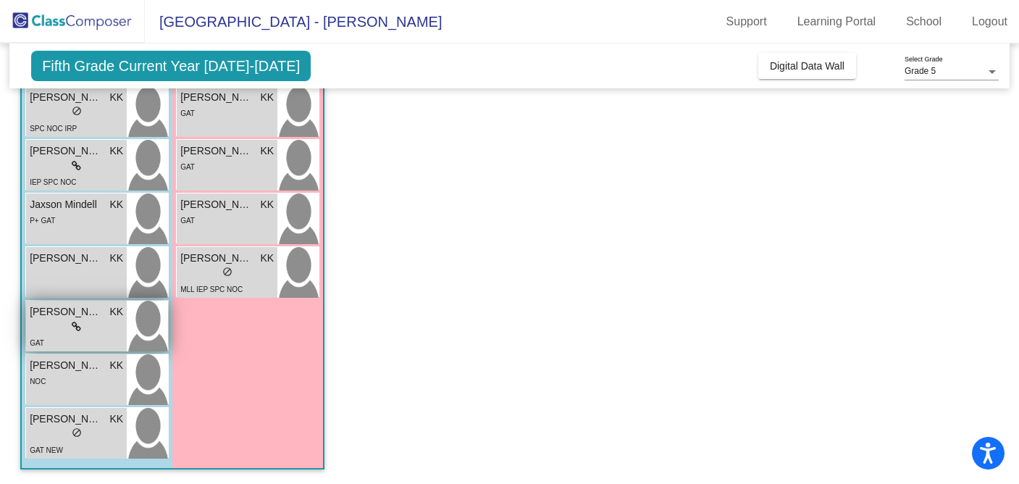
click at [82, 337] on div "GAT" at bounding box center [76, 342] width 93 height 15
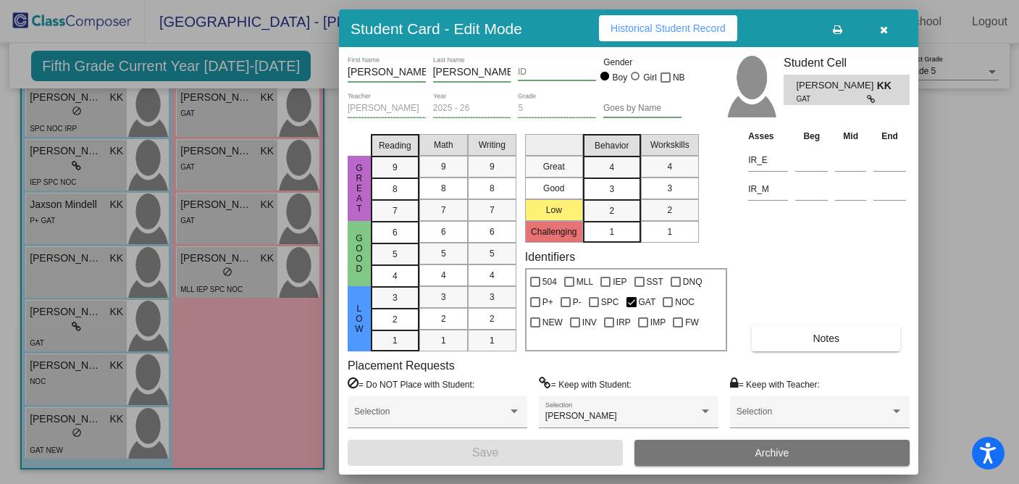
click at [854, 339] on button "Notes" at bounding box center [826, 338] width 148 height 26
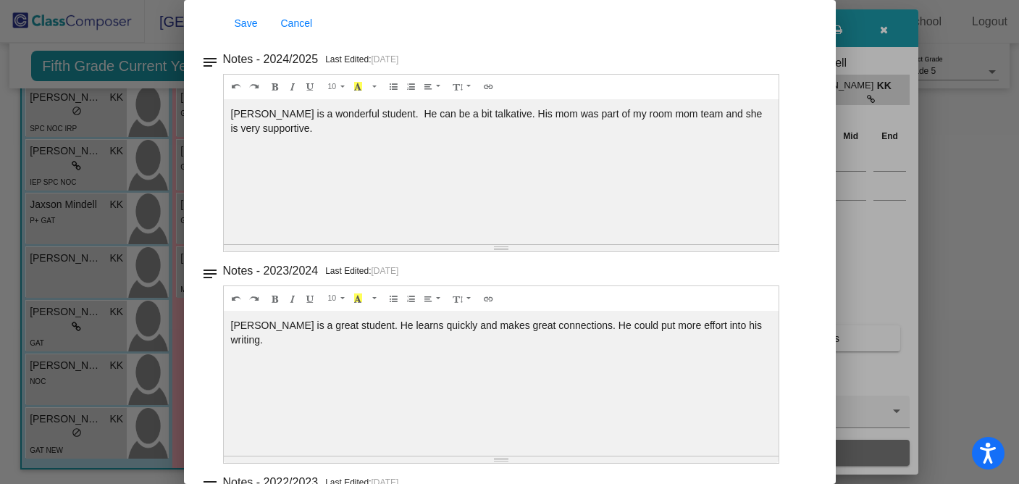
scroll to position [0, 0]
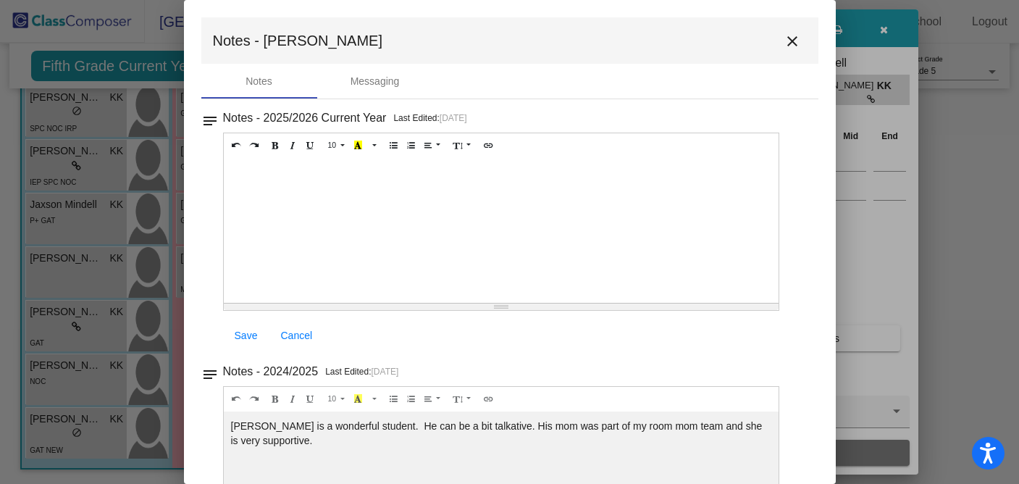
click at [790, 43] on mat-icon "close" at bounding box center [791, 41] width 17 height 17
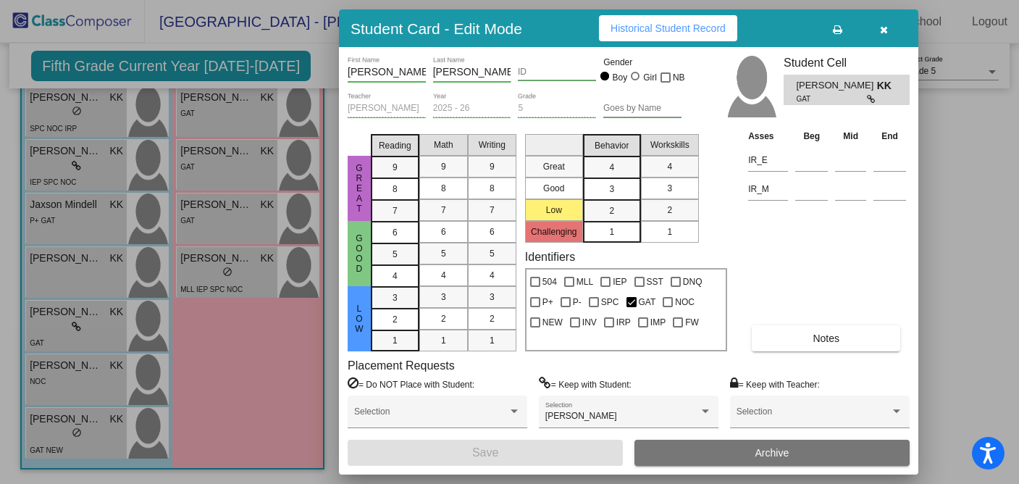
click at [881, 32] on icon "button" at bounding box center [884, 30] width 8 height 10
